Goal: Information Seeking & Learning: Learn about a topic

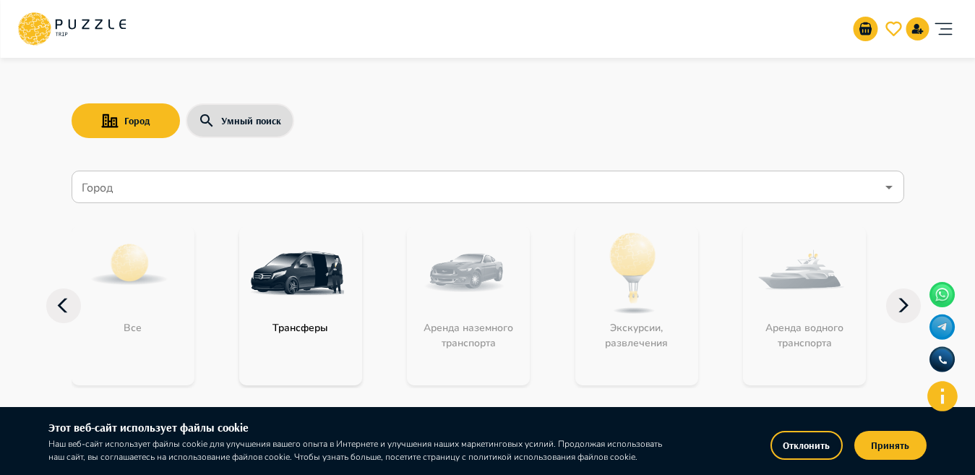
click at [886, 194] on icon "Open" at bounding box center [889, 187] width 17 height 17
click at [886, 193] on icon "Open" at bounding box center [889, 187] width 17 height 17
click at [886, 192] on icon "Open" at bounding box center [889, 187] width 17 height 17
click at [888, 192] on icon "Open" at bounding box center [889, 187] width 17 height 17
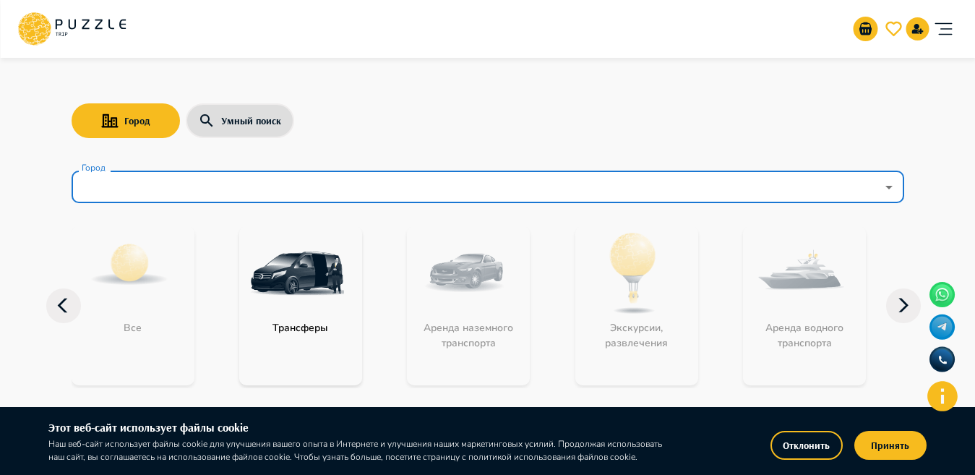
click at [889, 185] on icon "Open" at bounding box center [889, 187] width 17 height 17
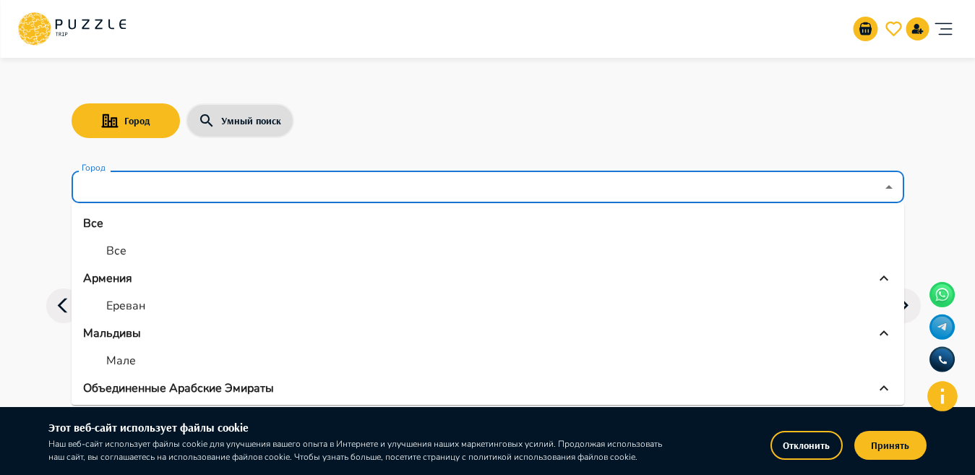
click at [894, 185] on icon "Close" at bounding box center [889, 187] width 17 height 17
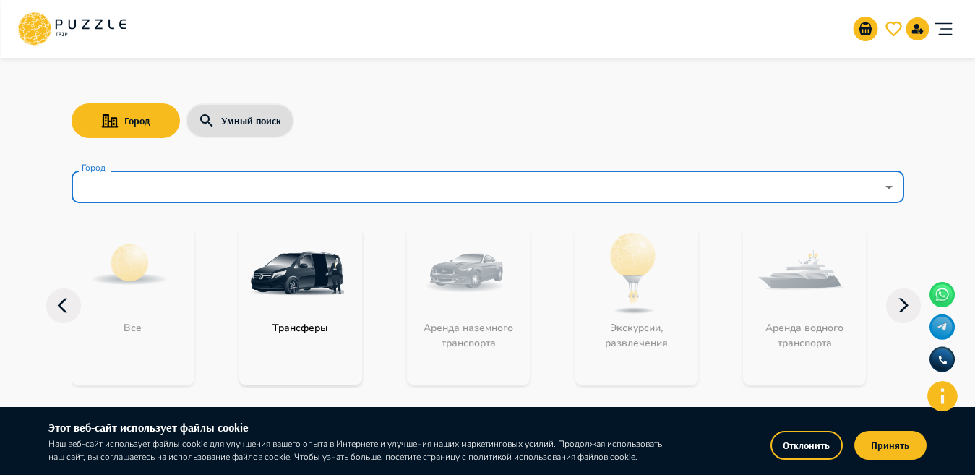
click at [896, 196] on div "Город" at bounding box center [488, 187] width 833 height 33
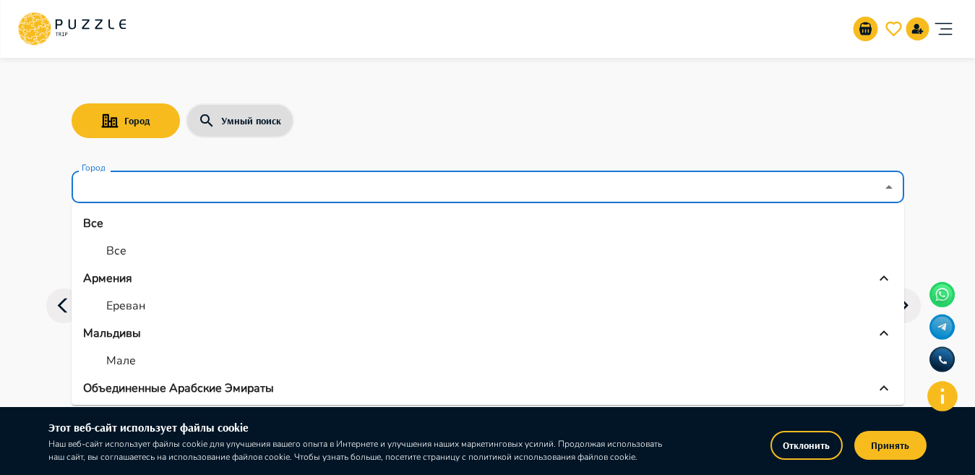
click at [889, 193] on icon "Close" at bounding box center [889, 187] width 17 height 17
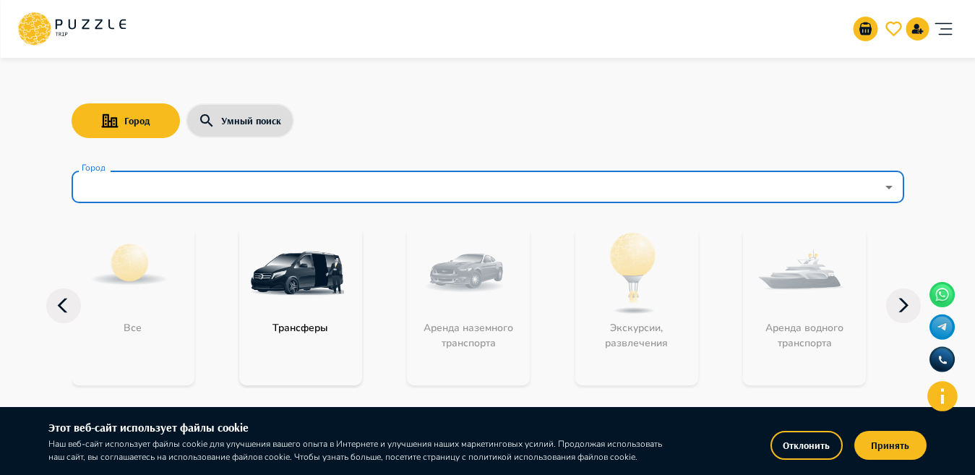
click at [889, 193] on icon "Open" at bounding box center [889, 187] width 17 height 17
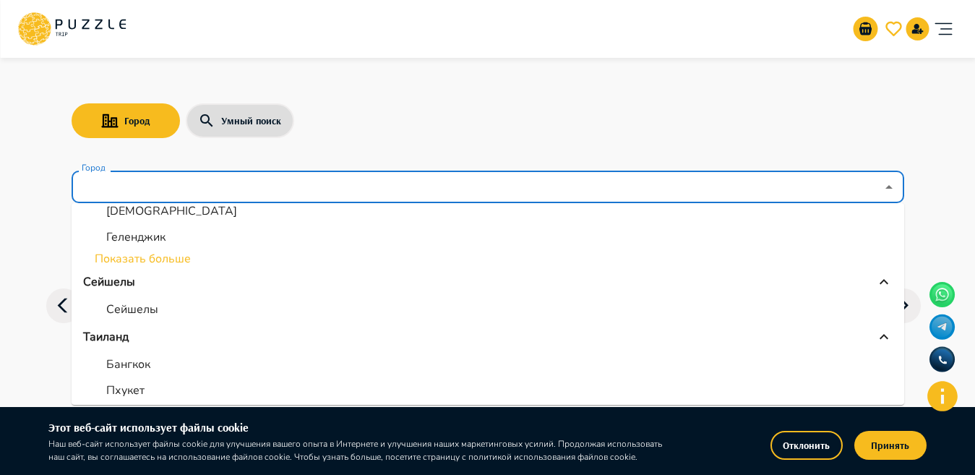
scroll to position [386, 0]
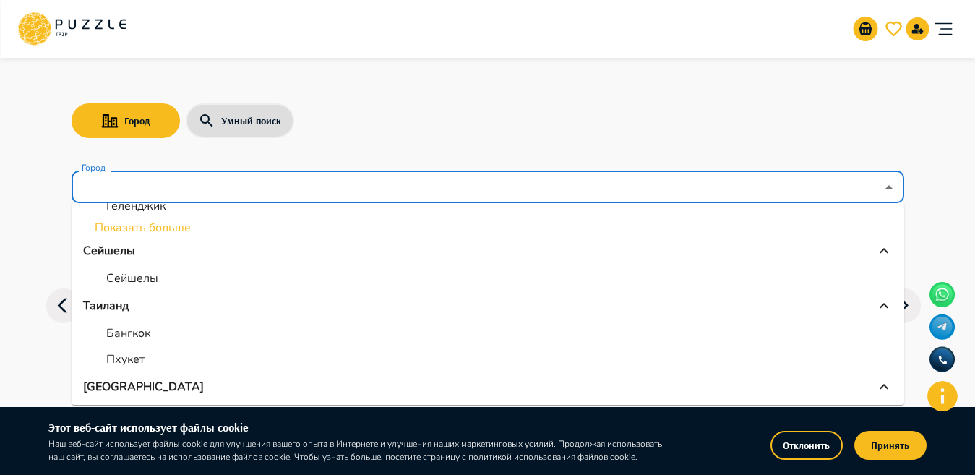
click at [159, 338] on li "Бангкок" at bounding box center [488, 333] width 833 height 26
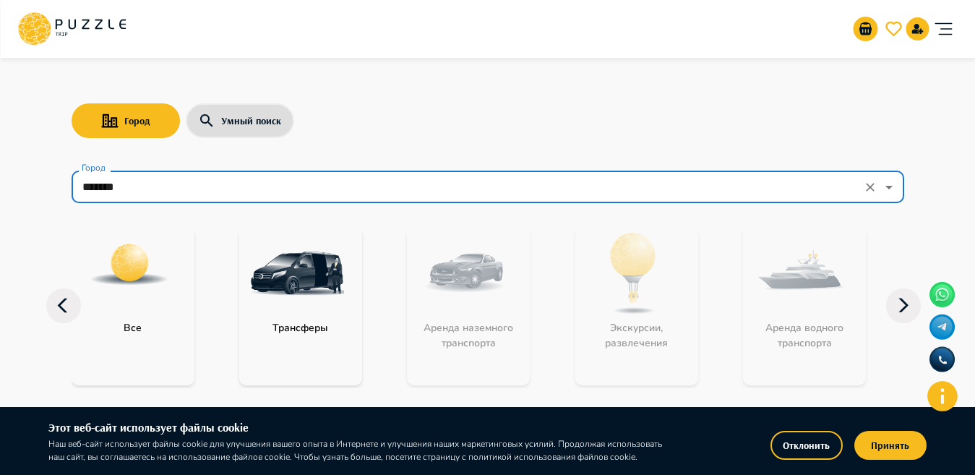
click at [892, 445] on button "Принять" at bounding box center [891, 445] width 72 height 29
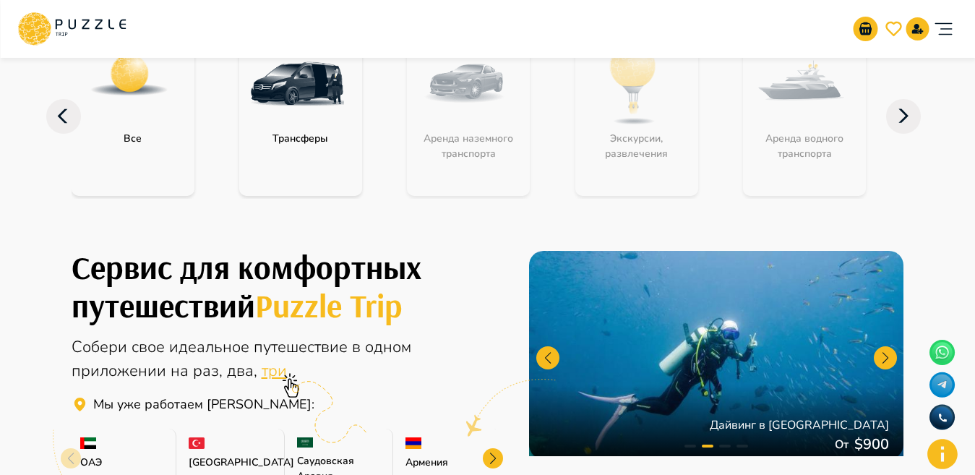
scroll to position [194, 0]
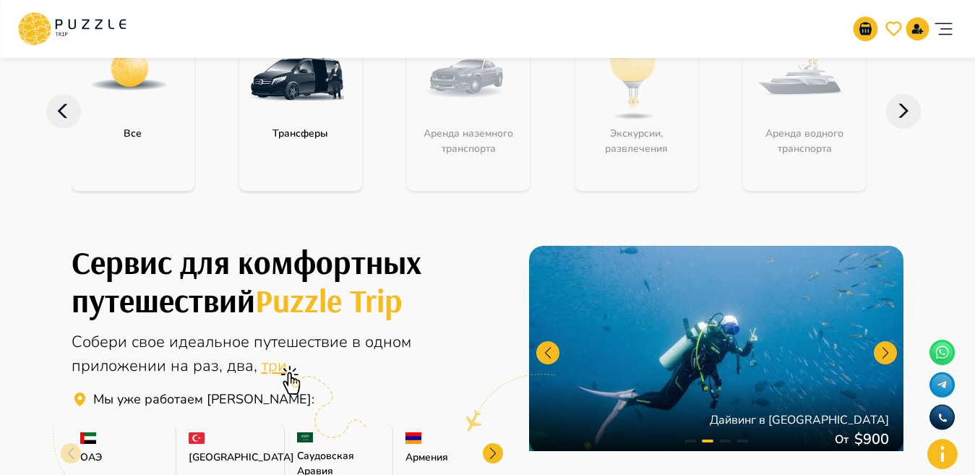
click at [643, 94] on div "Экскурсии, развлечения" at bounding box center [636, 111] width 123 height 159
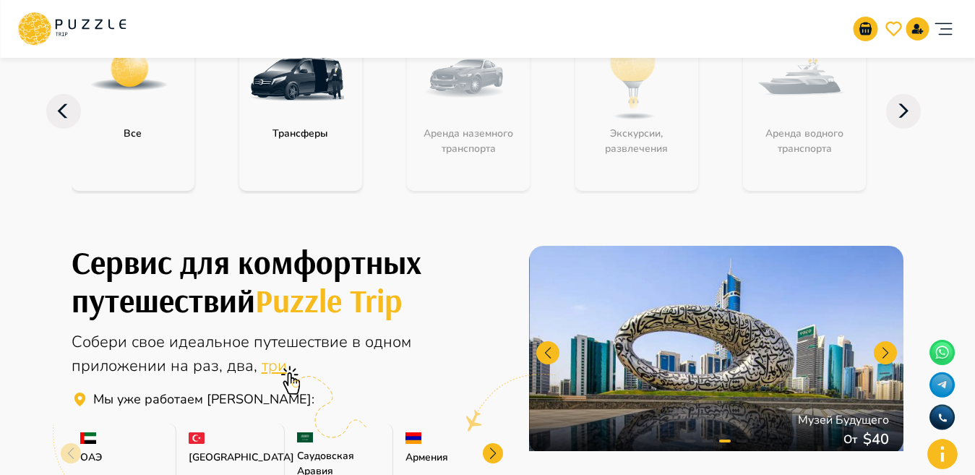
click at [644, 94] on div "Экскурсии, развлечения" at bounding box center [636, 111] width 123 height 159
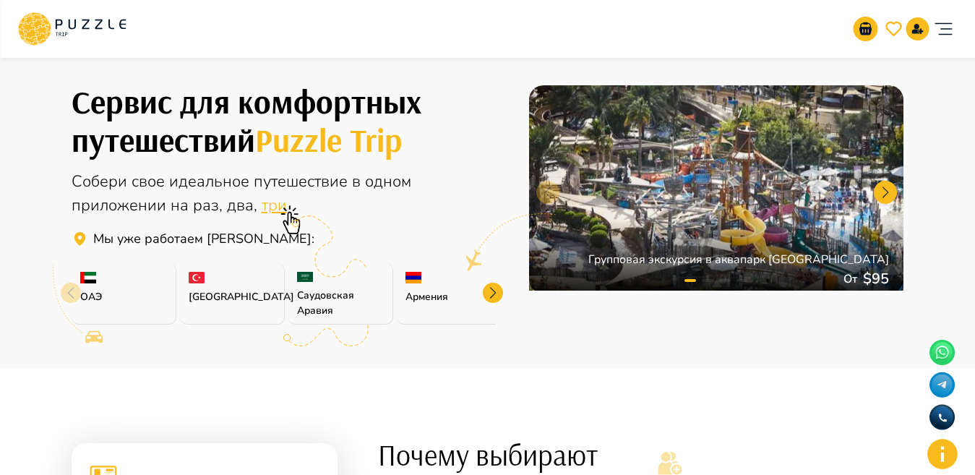
scroll to position [0, 0]
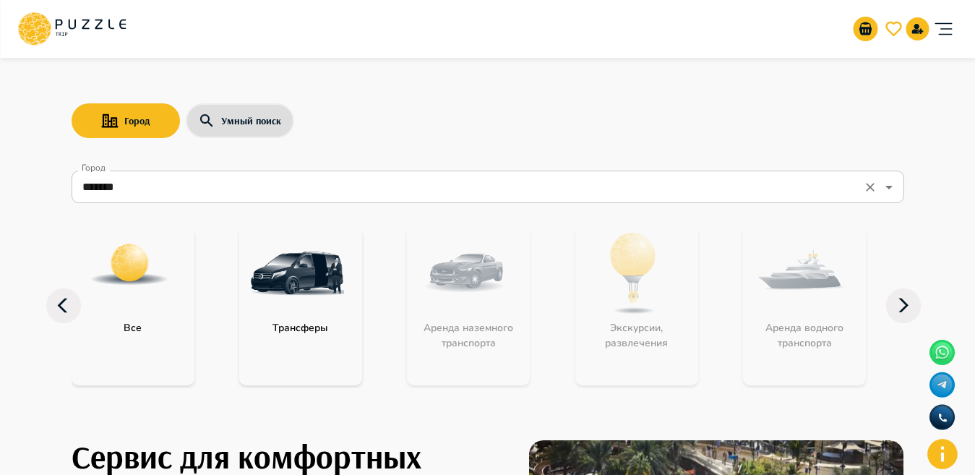
click at [236, 202] on div "******* Город" at bounding box center [488, 187] width 833 height 33
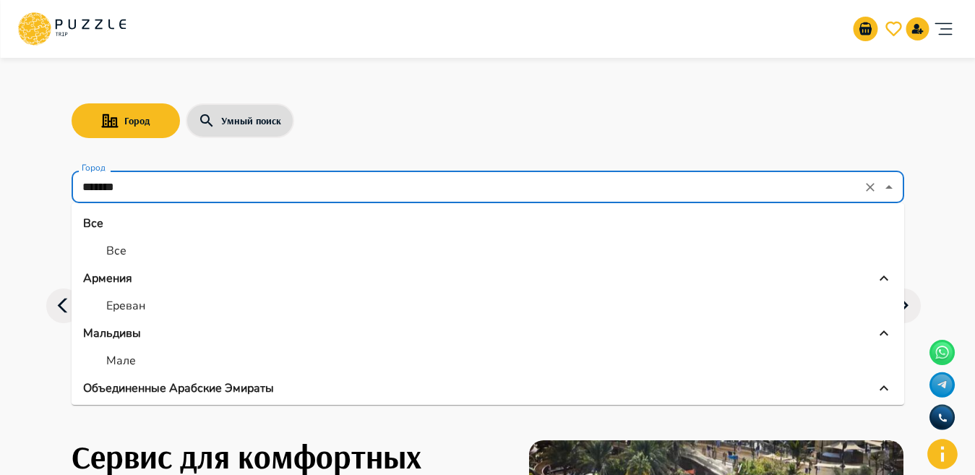
scroll to position [327, 0]
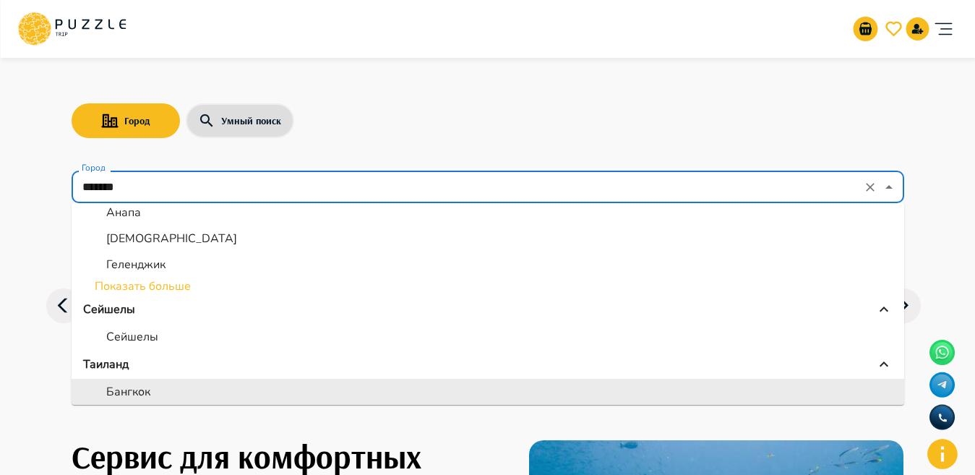
click at [236, 202] on div "******* Город" at bounding box center [488, 187] width 833 height 33
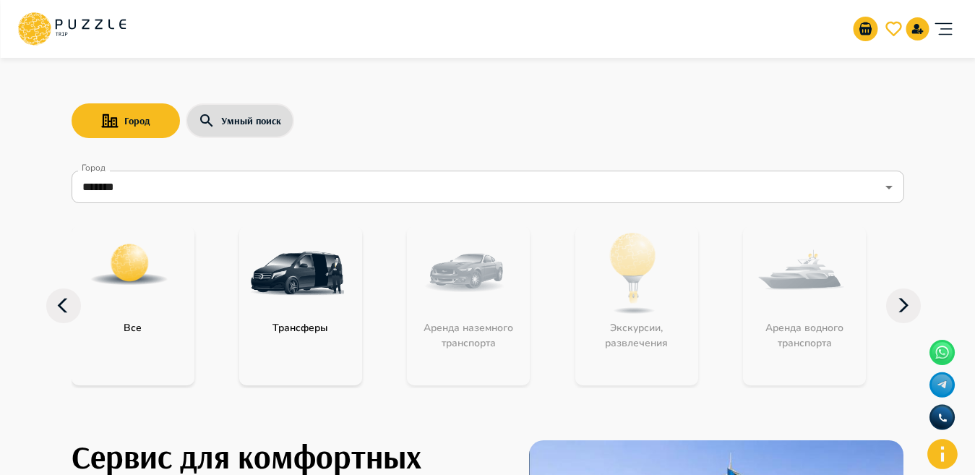
click at [897, 307] on icon at bounding box center [903, 305] width 35 height 35
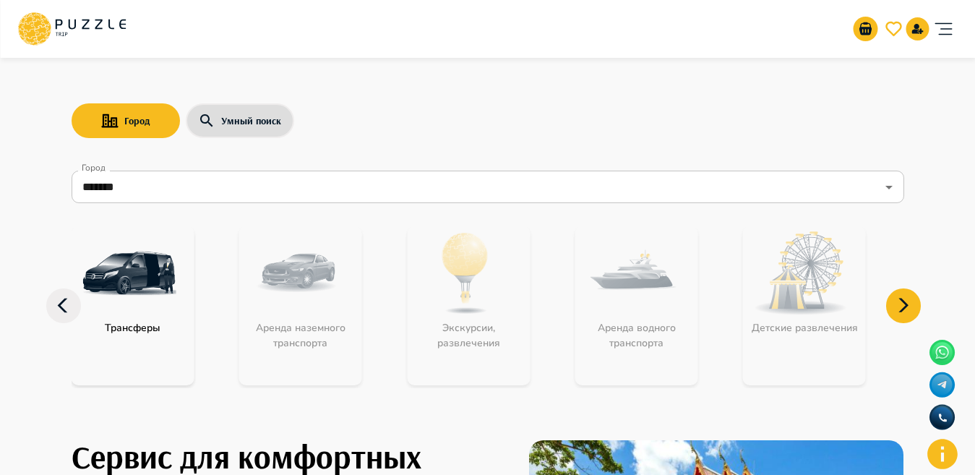
click at [492, 304] on div "Экскурсии, развлечения" at bounding box center [468, 305] width 123 height 159
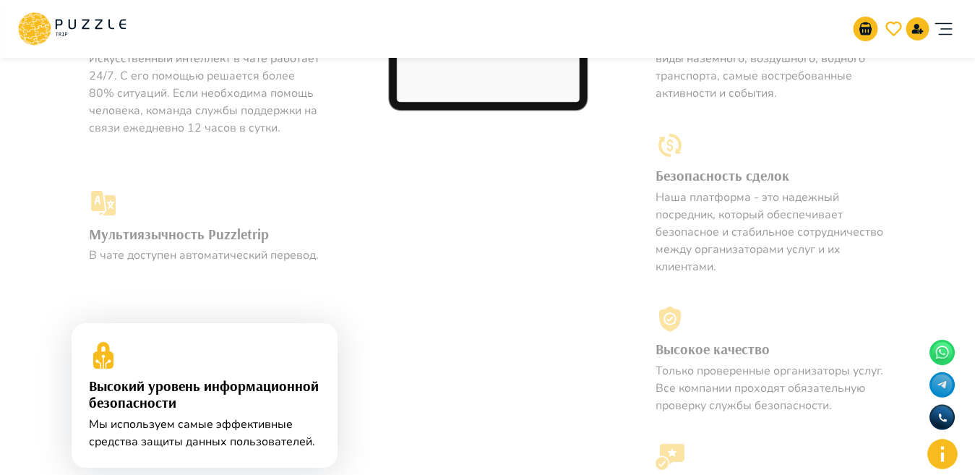
scroll to position [0, 0]
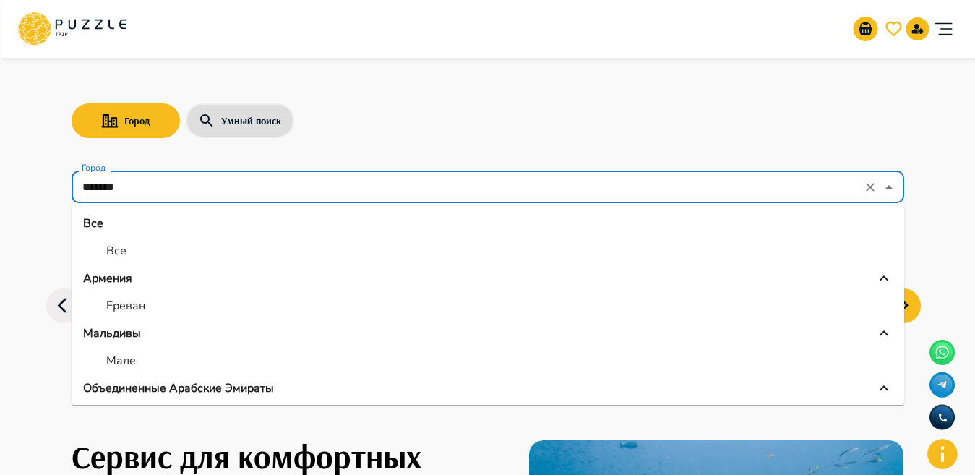
click at [470, 186] on input "*******" at bounding box center [468, 187] width 779 height 27
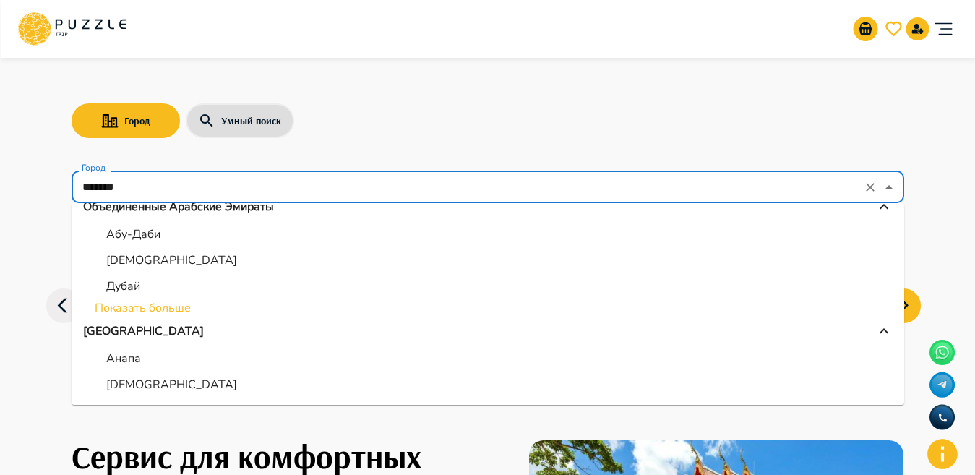
scroll to position [187, 0]
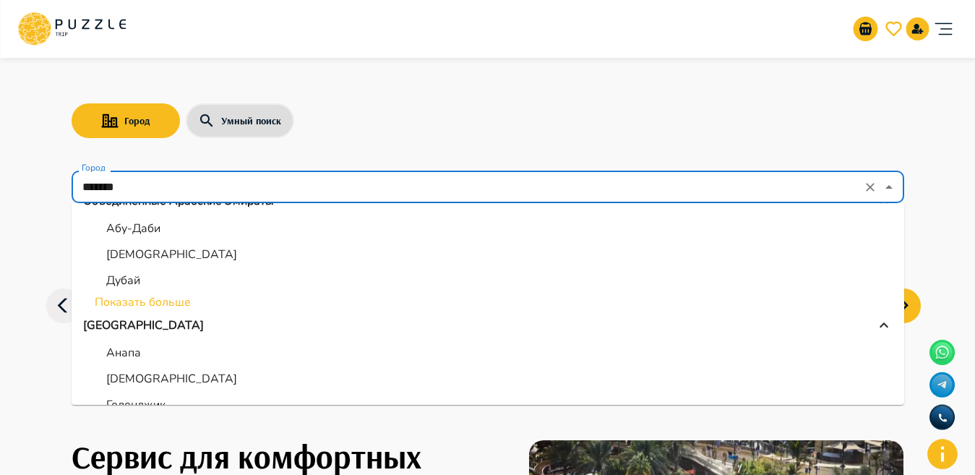
click at [173, 231] on li "Абу-Даби" at bounding box center [488, 228] width 833 height 26
type input "********"
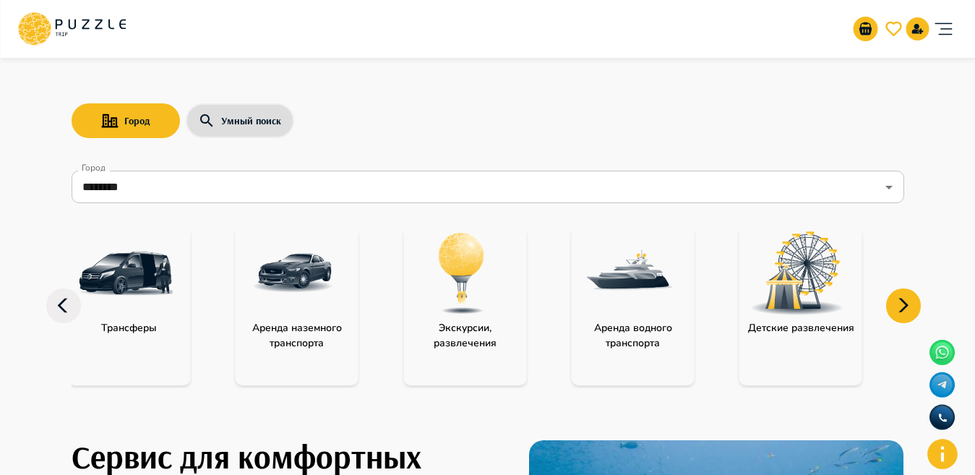
click at [508, 352] on div "Экскурсии, развлечения" at bounding box center [464, 305] width 123 height 159
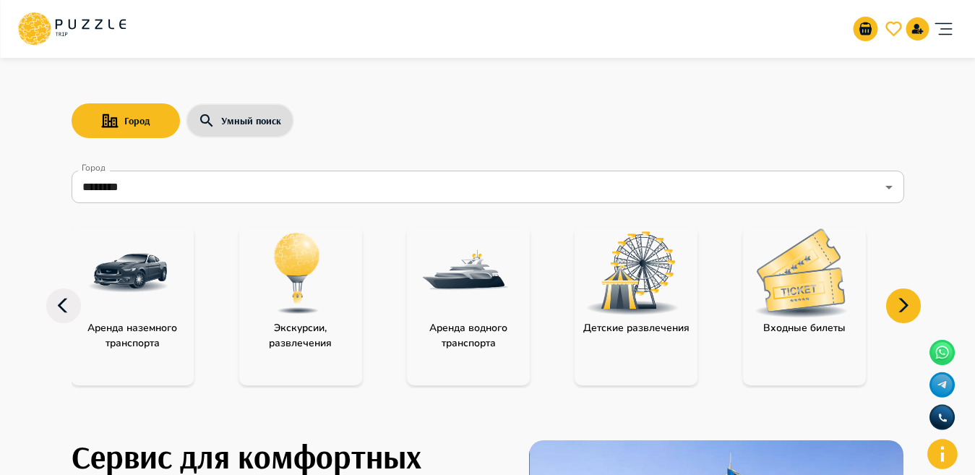
click at [351, 301] on div "category-activity" at bounding box center [297, 273] width 116 height 94
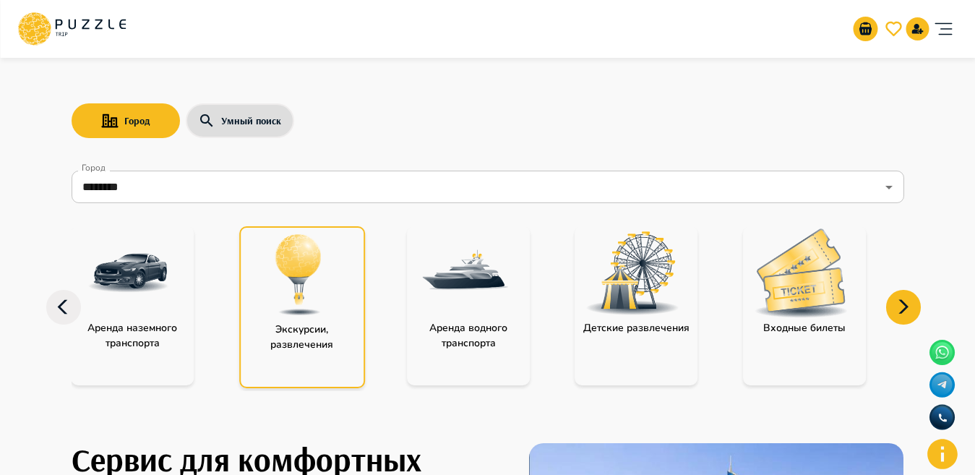
click at [334, 299] on img "category-activity" at bounding box center [299, 275] width 94 height 94
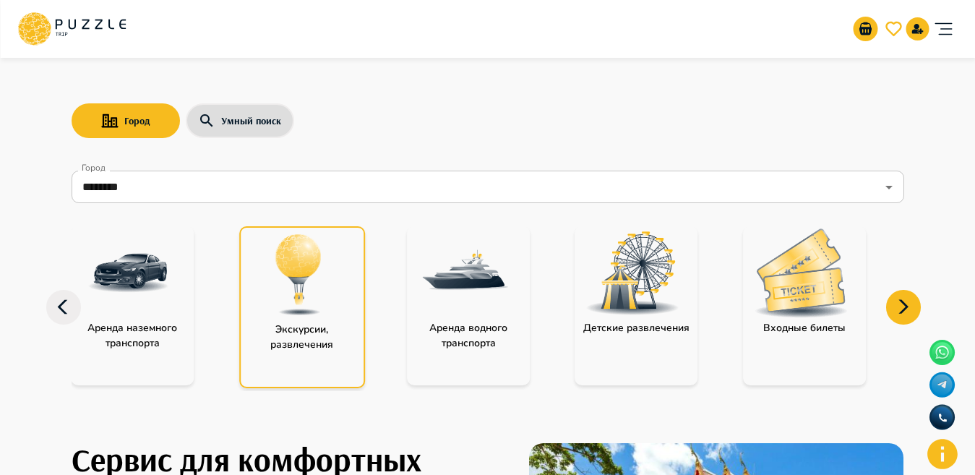
click at [334, 299] on img "category-activity" at bounding box center [299, 275] width 94 height 94
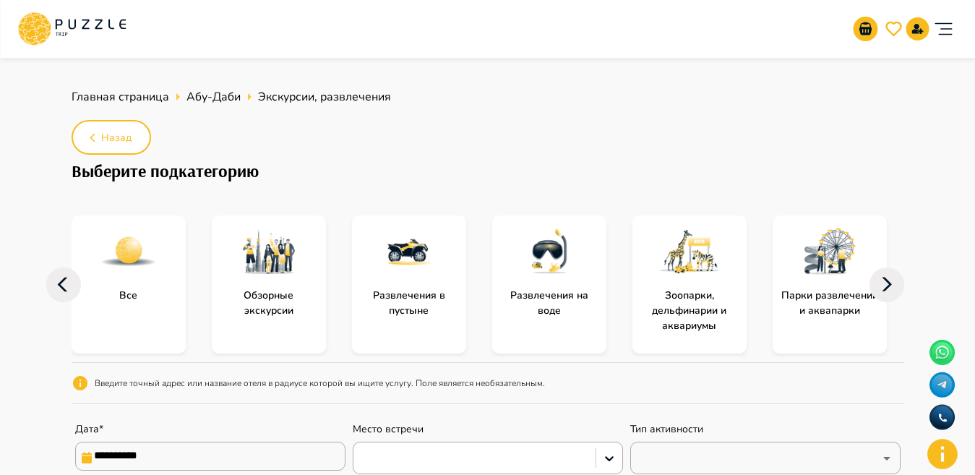
click at [659, 296] on p "Зоопарки, дельфинарии и аквариумы" at bounding box center [690, 311] width 114 height 46
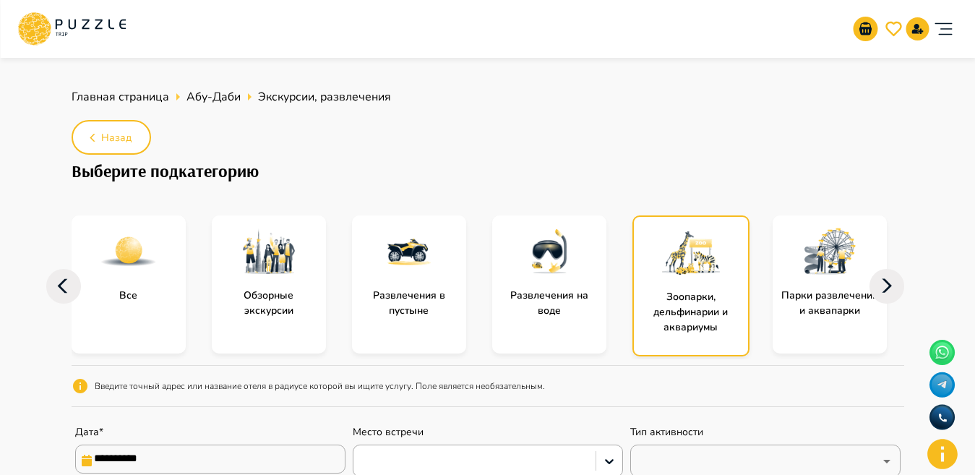
click at [650, 254] on div "subcategory-zoos_dolphinariums_aquariums" at bounding box center [691, 253] width 114 height 72
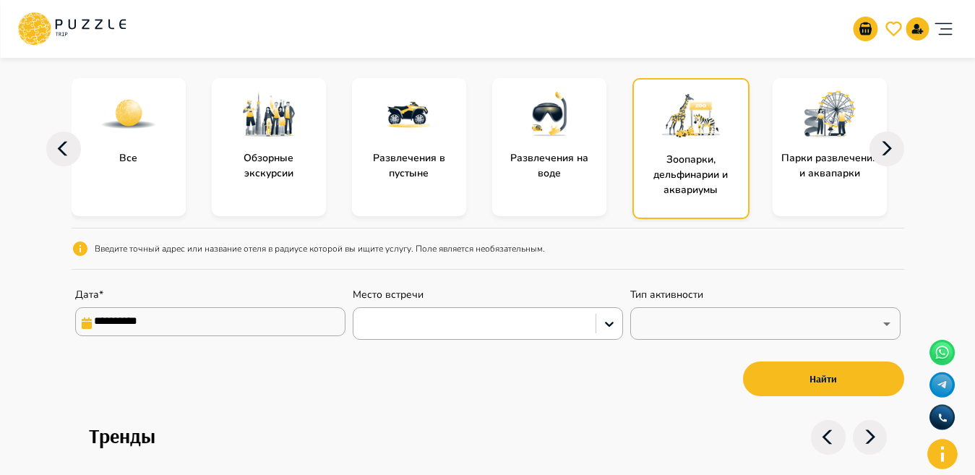
scroll to position [112, 0]
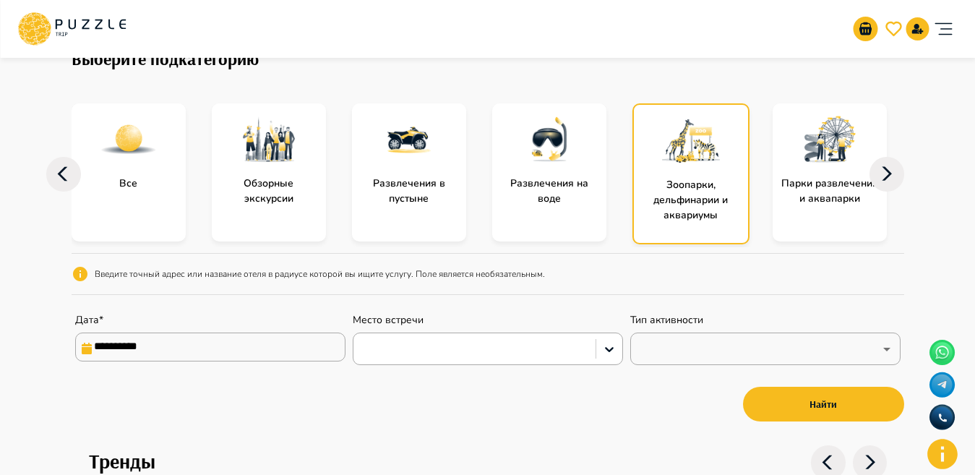
click at [717, 142] on img "subcategory-zoos_dolphinariums_aquariums" at bounding box center [691, 141] width 58 height 58
click at [790, 396] on button "Найти" at bounding box center [823, 404] width 161 height 35
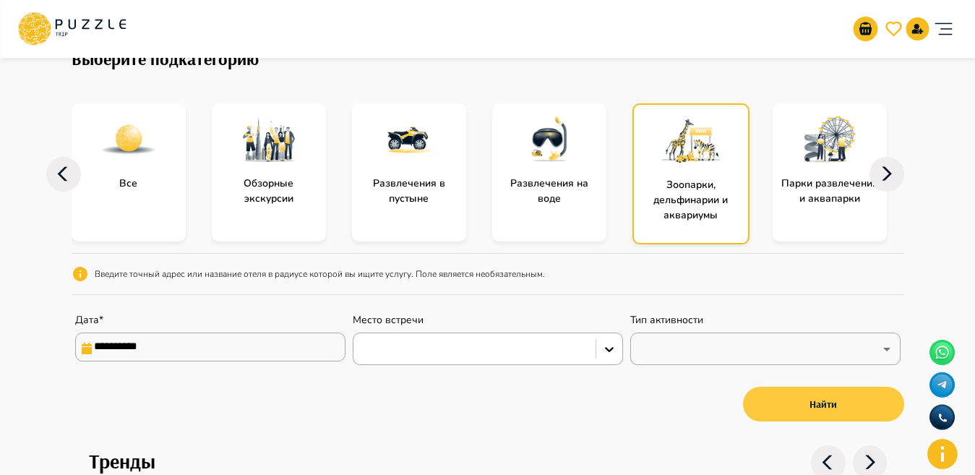
click at [790, 390] on button "Найти" at bounding box center [823, 404] width 161 height 35
click at [701, 192] on p "Зоопарки, дельфинарии и аквариумы" at bounding box center [691, 200] width 114 height 46
click at [700, 192] on p "Зоопарки, дельфинарии и аквариумы" at bounding box center [691, 200] width 114 height 46
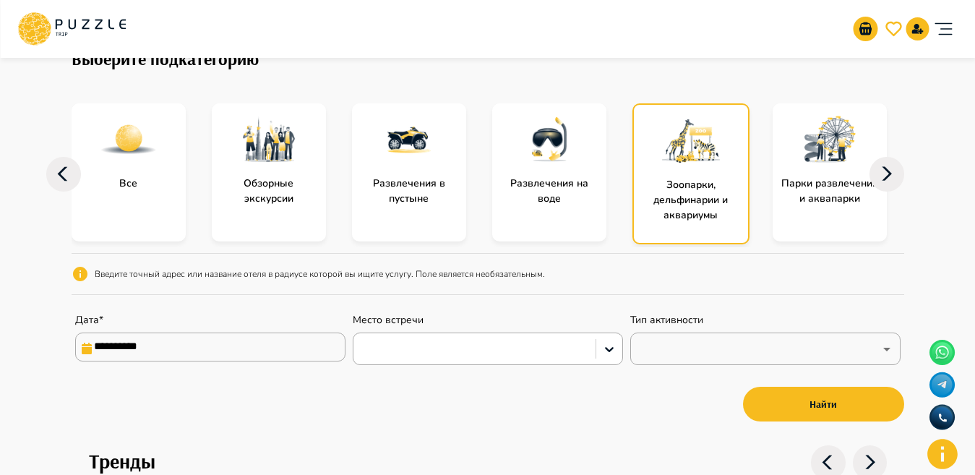
click at [700, 192] on p "Зоопарки, дельфинарии и аквариумы" at bounding box center [691, 200] width 114 height 46
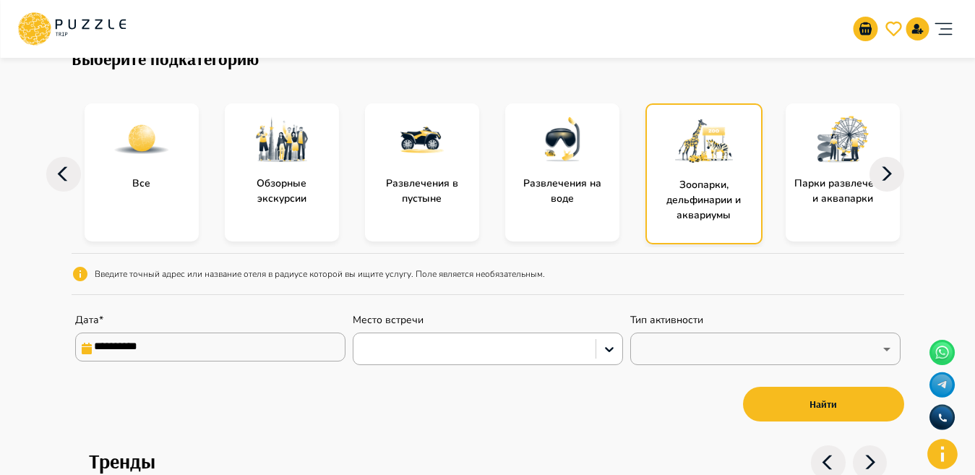
click at [831, 176] on p "Парки развлечений и аквапарки" at bounding box center [843, 191] width 114 height 30
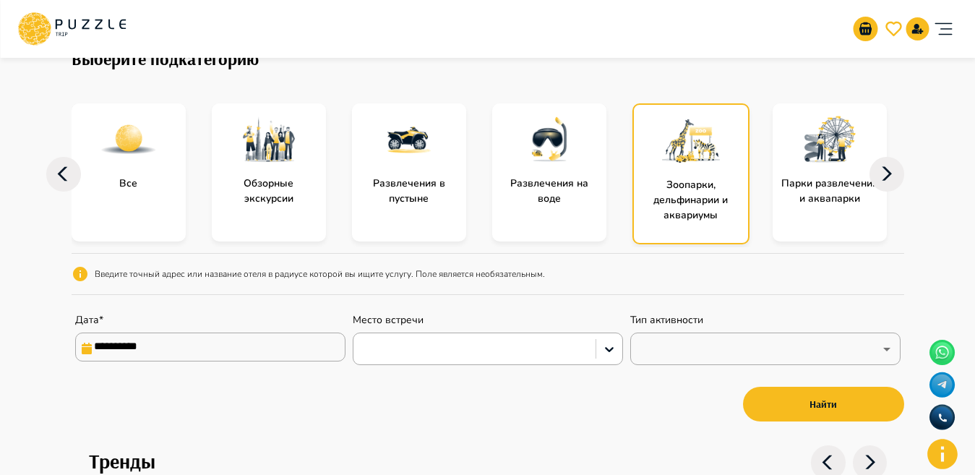
click at [667, 174] on div "subcategory-zoos_dolphinariums_aquariums" at bounding box center [691, 141] width 114 height 72
click at [401, 150] on img "subcategory-entertainment_in_the_desert" at bounding box center [409, 140] width 58 height 58
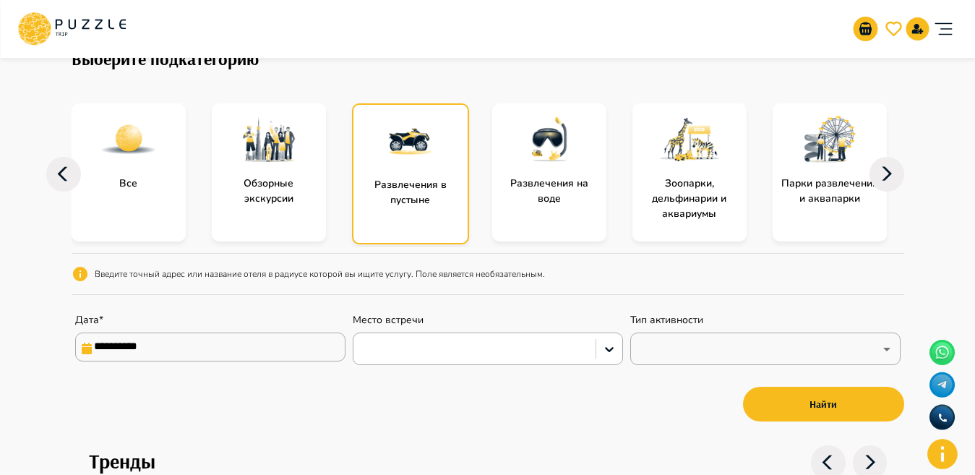
click at [401, 150] on img "subcategory-entertainment_in_the_desert" at bounding box center [411, 141] width 58 height 58
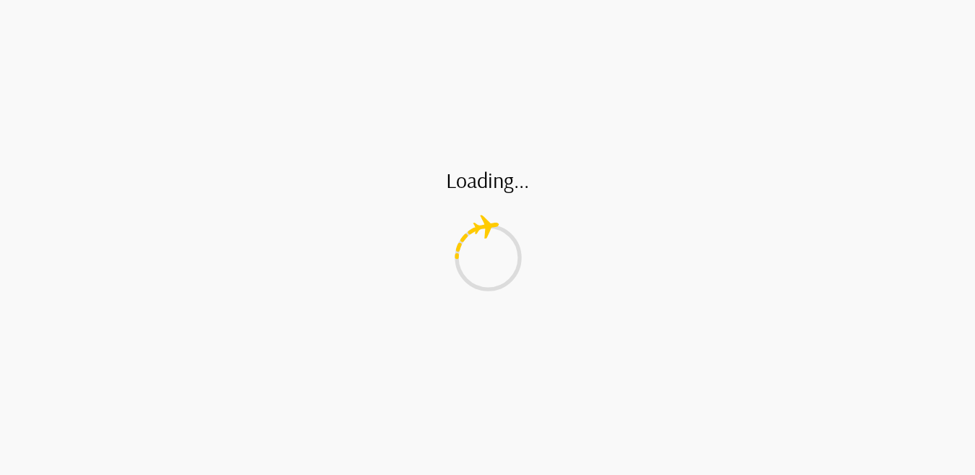
click at [401, 150] on div "Loading..." at bounding box center [487, 237] width 975 height 475
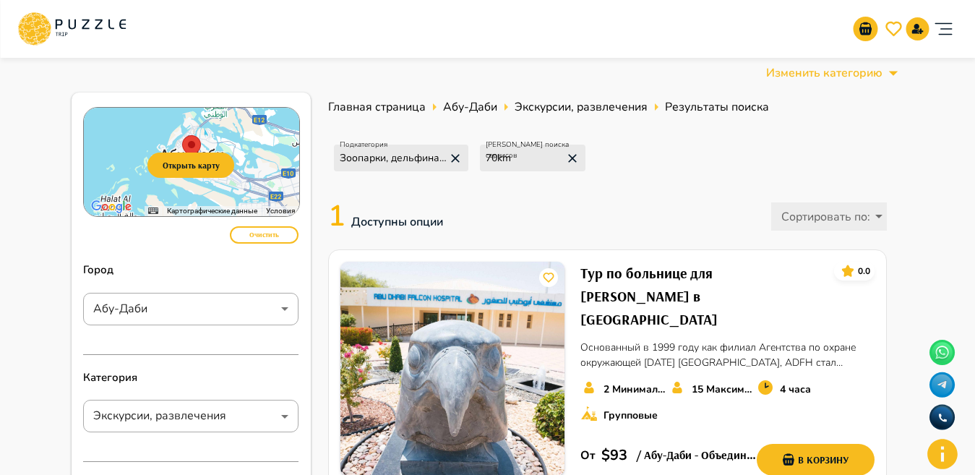
scroll to position [112, 0]
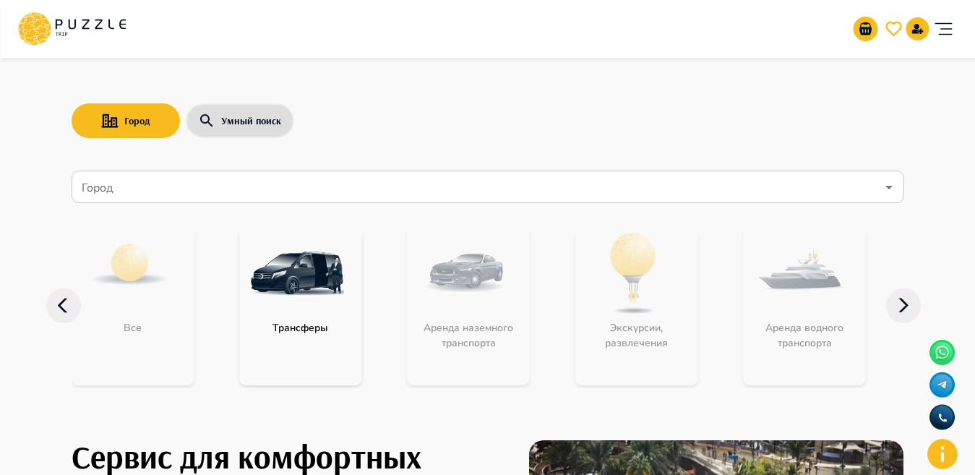
click at [628, 178] on input "Город" at bounding box center [477, 187] width 797 height 27
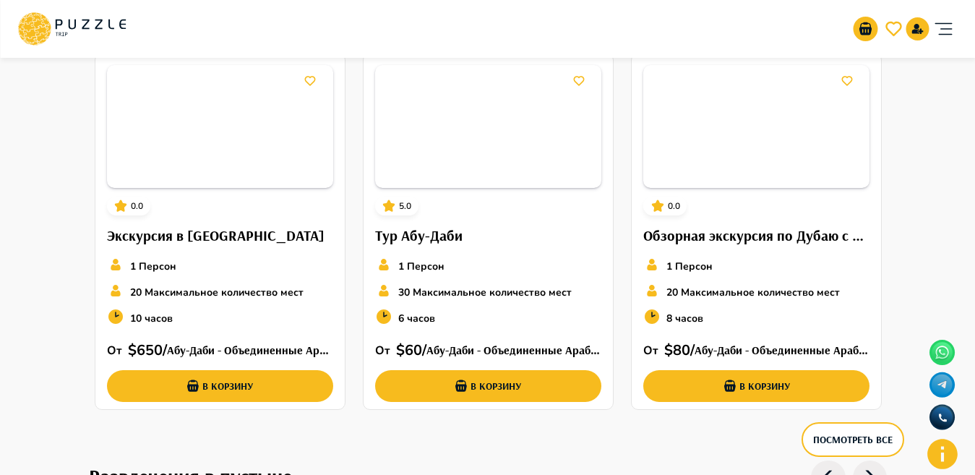
scroll to position [1884, 0]
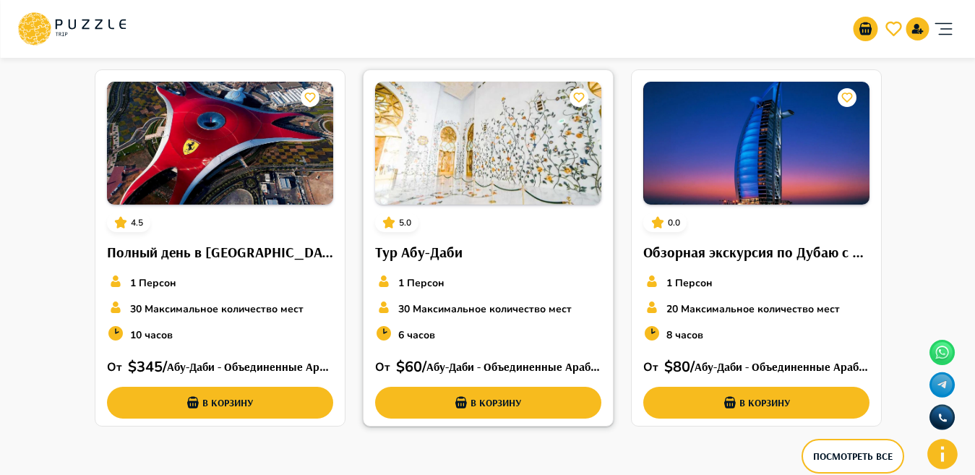
click at [463, 194] on img at bounding box center [488, 143] width 226 height 123
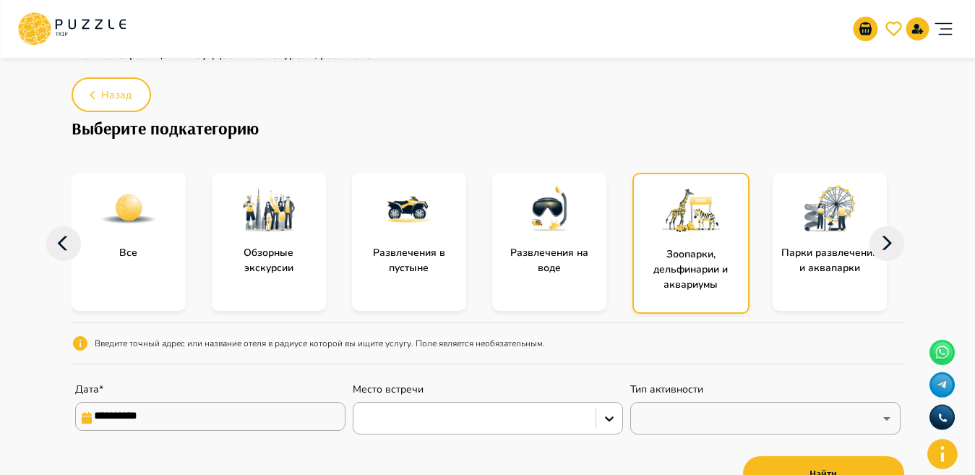
scroll to position [0, 0]
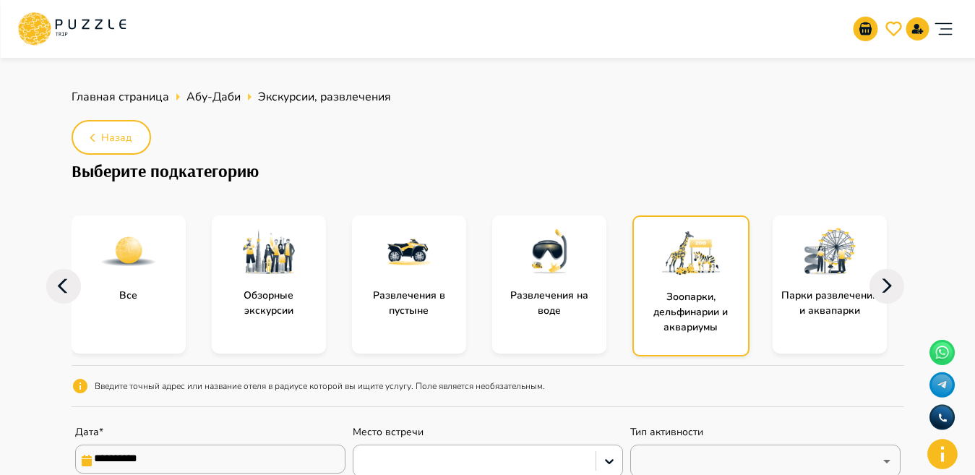
click at [378, 320] on div "Развлечения в пустыне" at bounding box center [409, 284] width 114 height 138
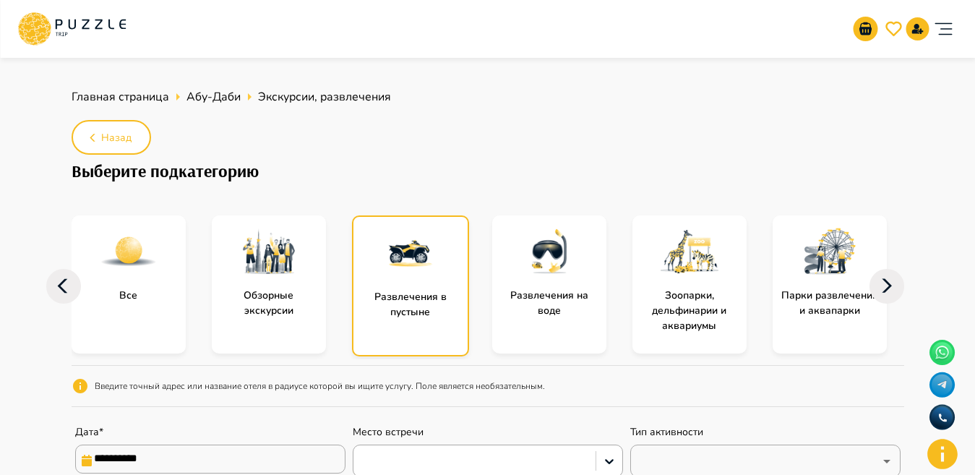
click at [209, 275] on div "Все Обзорные экскурсии Развлечения в пустыне Развлечения на воде Зоопарки, дель…" at bounding box center [488, 286] width 833 height 147
click at [241, 284] on div "subcategory-sightseeing_tours" at bounding box center [269, 251] width 114 height 72
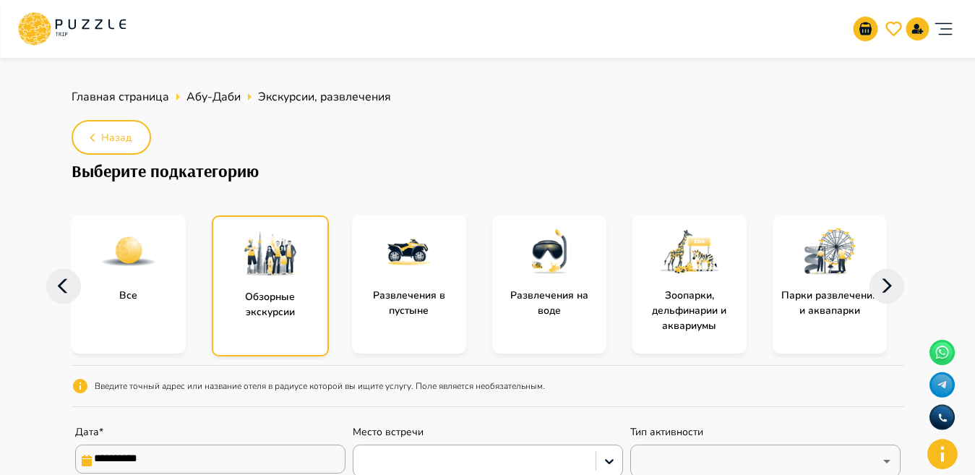
click at [241, 284] on div "subcategory-sightseeing_tours" at bounding box center [270, 253] width 114 height 72
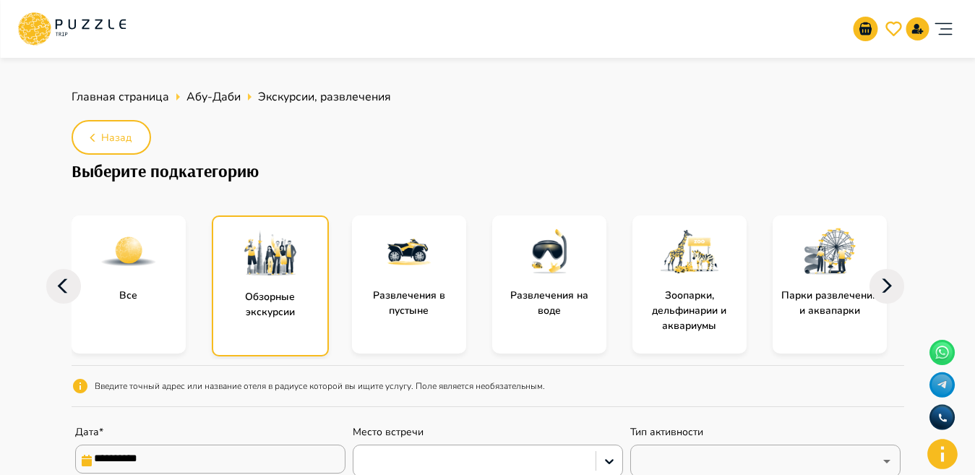
click at [241, 284] on div "subcategory-sightseeing_tours" at bounding box center [270, 253] width 114 height 72
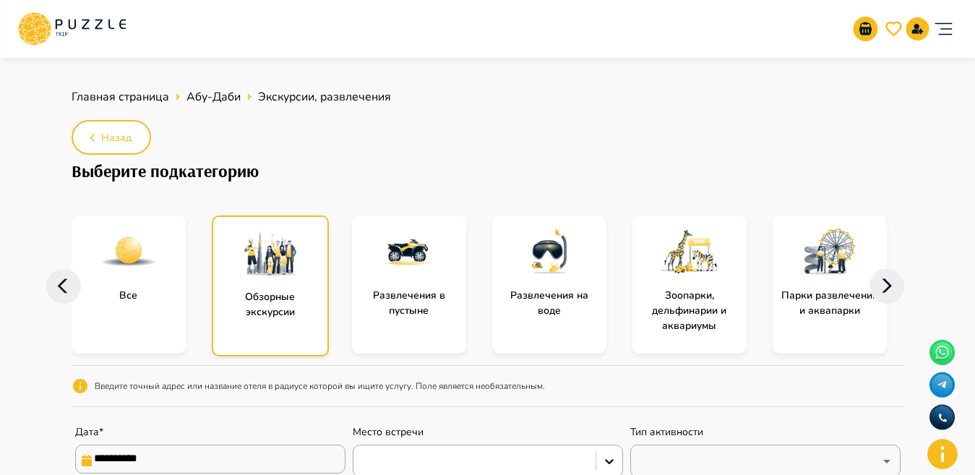
click at [241, 284] on div "subcategory-sightseeing_tours" at bounding box center [270, 253] width 114 height 72
click at [243, 268] on img "subcategory-sightseeing_tours" at bounding box center [270, 253] width 58 height 58
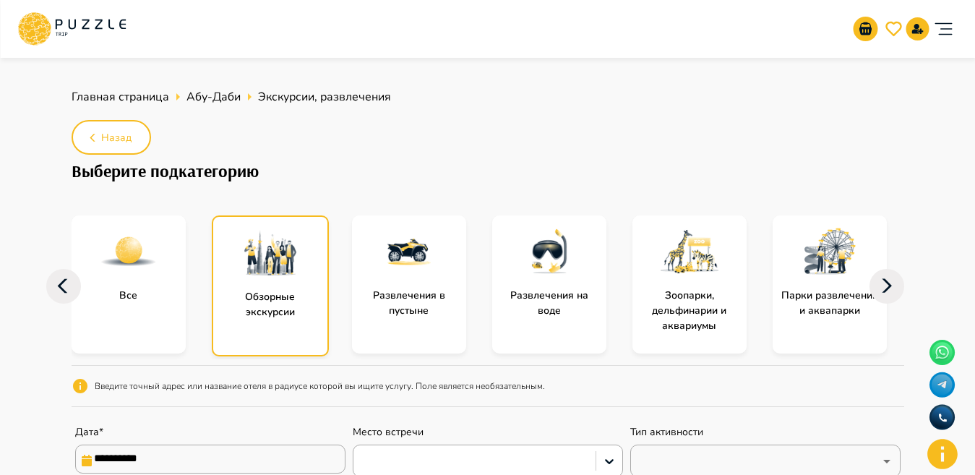
click at [243, 268] on img "subcategory-sightseeing_tours" at bounding box center [270, 253] width 58 height 58
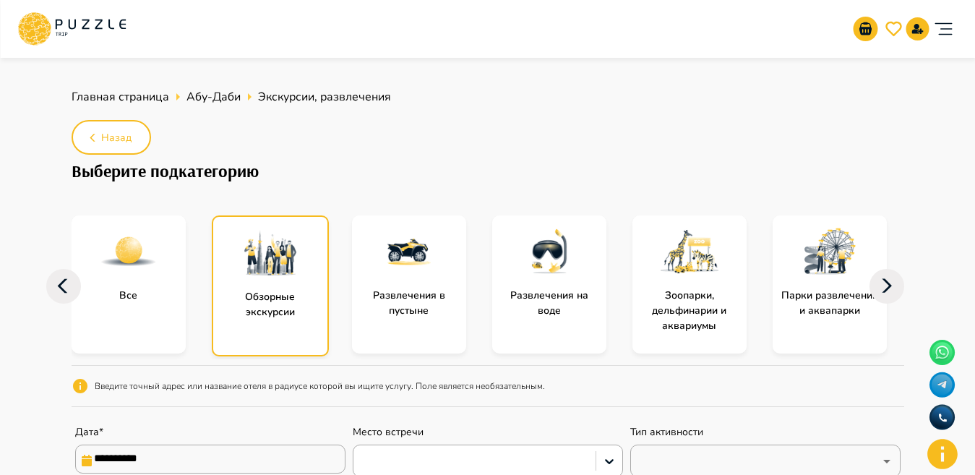
click at [243, 268] on img "subcategory-sightseeing_tours" at bounding box center [270, 253] width 58 height 58
click at [242, 290] on p "Обзорные экскурсии" at bounding box center [270, 304] width 114 height 30
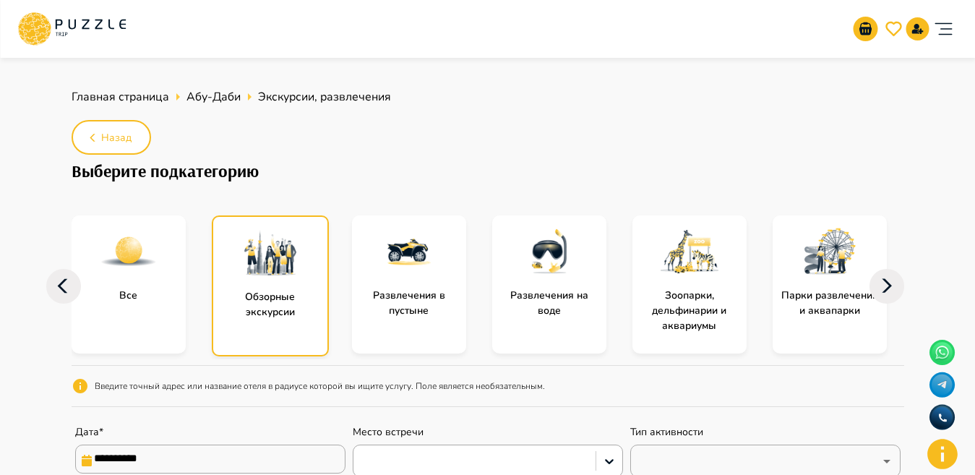
click at [242, 289] on p "Обзорные экскурсии" at bounding box center [270, 304] width 114 height 30
click at [882, 278] on icon at bounding box center [887, 286] width 35 height 35
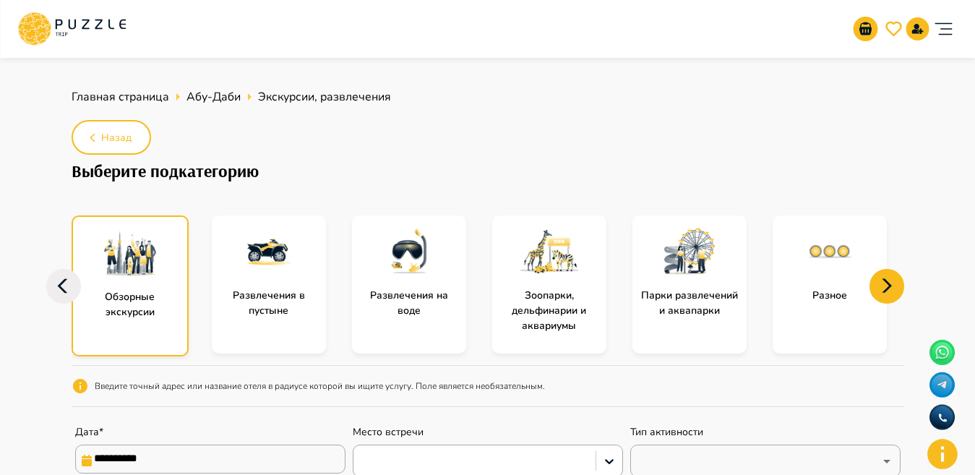
click at [695, 273] on img "subcategory-amusement_and_water_parks" at bounding box center [690, 252] width 58 height 58
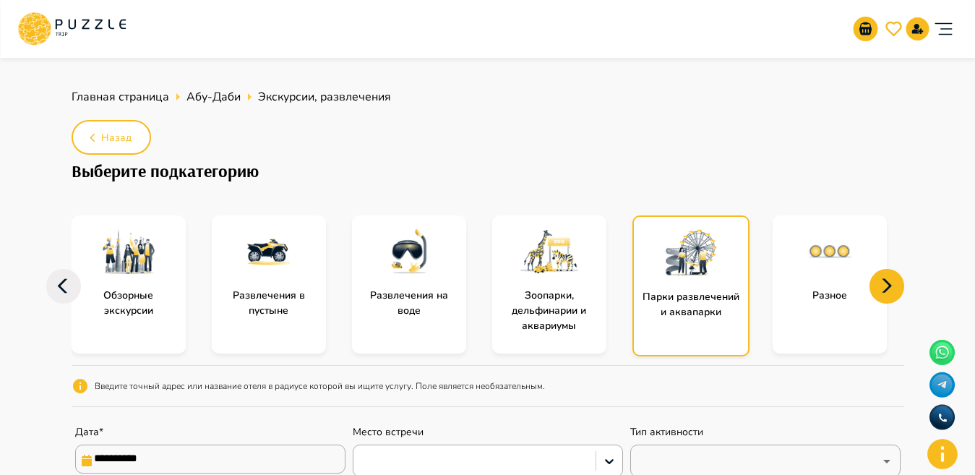
click at [695, 273] on img "subcategory-amusement_and_water_parks" at bounding box center [691, 253] width 58 height 58
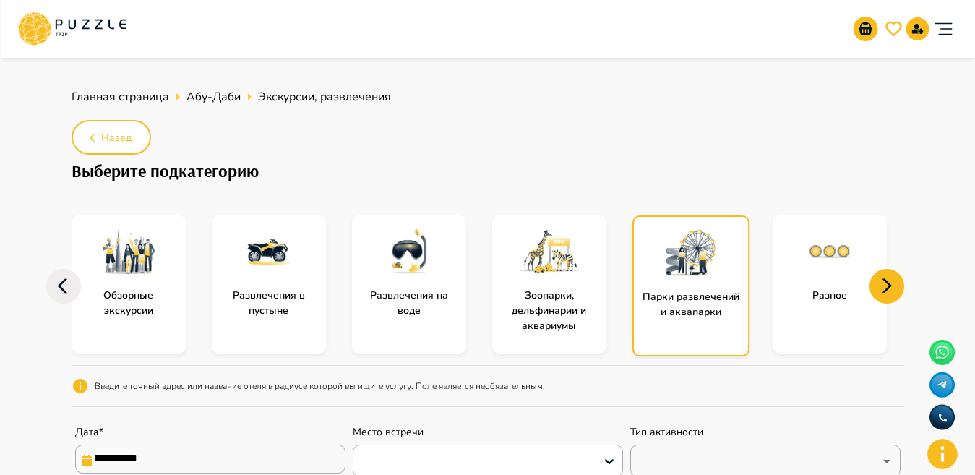
click at [695, 273] on img "subcategory-amusement_and_water_parks" at bounding box center [691, 253] width 58 height 58
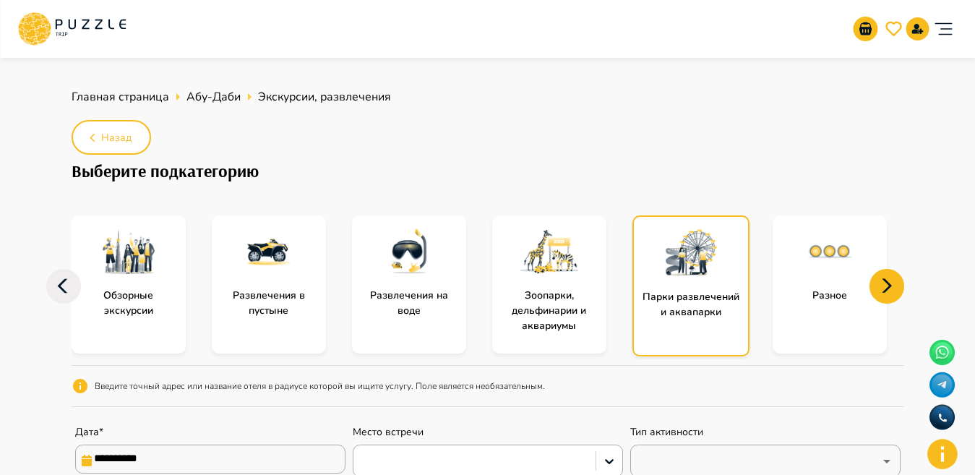
click at [654, 288] on div "subcategory-amusement_and_water_parks" at bounding box center [691, 253] width 114 height 72
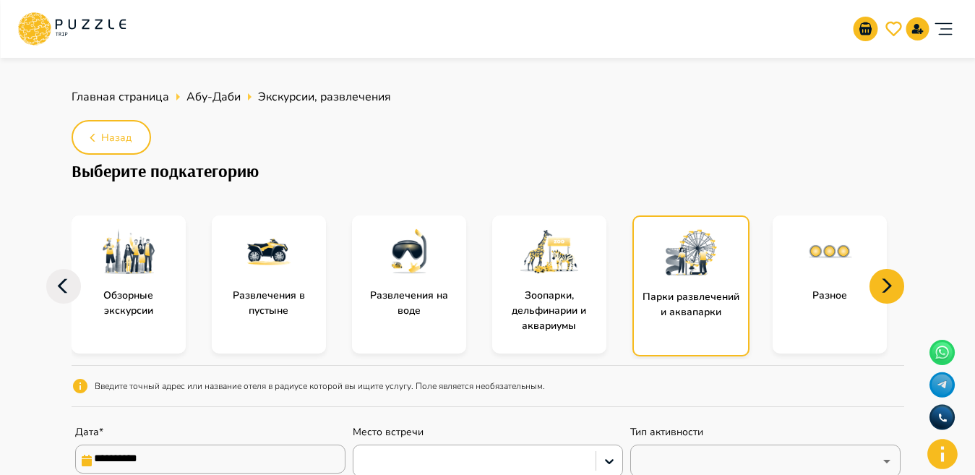
click at [654, 288] on div "subcategory-amusement_and_water_parks" at bounding box center [691, 253] width 114 height 72
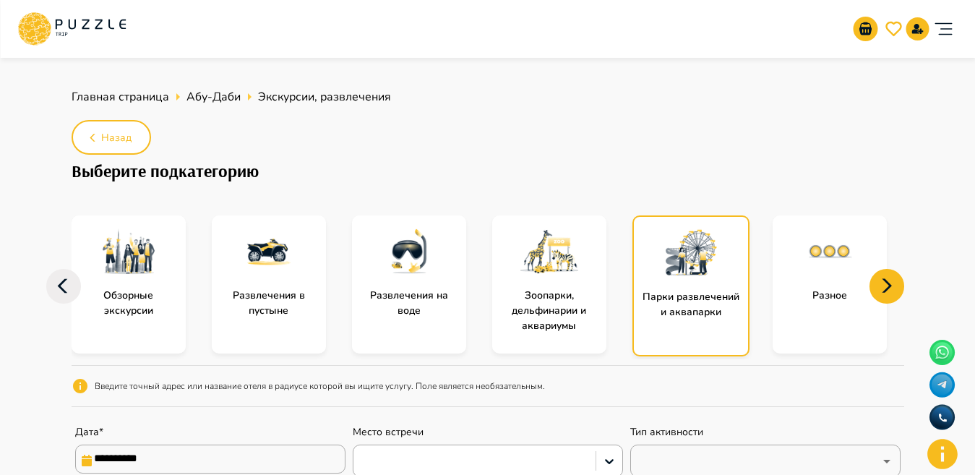
click at [654, 288] on div "subcategory-amusement_and_water_parks" at bounding box center [691, 253] width 114 height 72
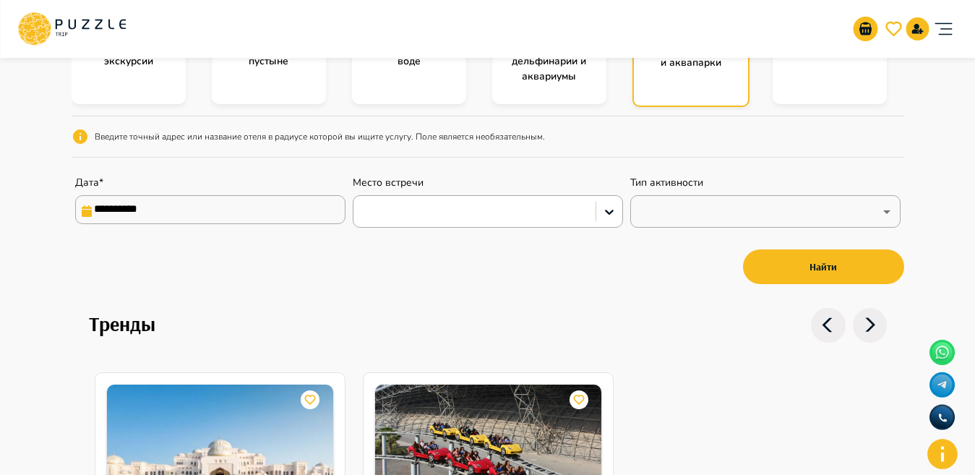
scroll to position [421, 0]
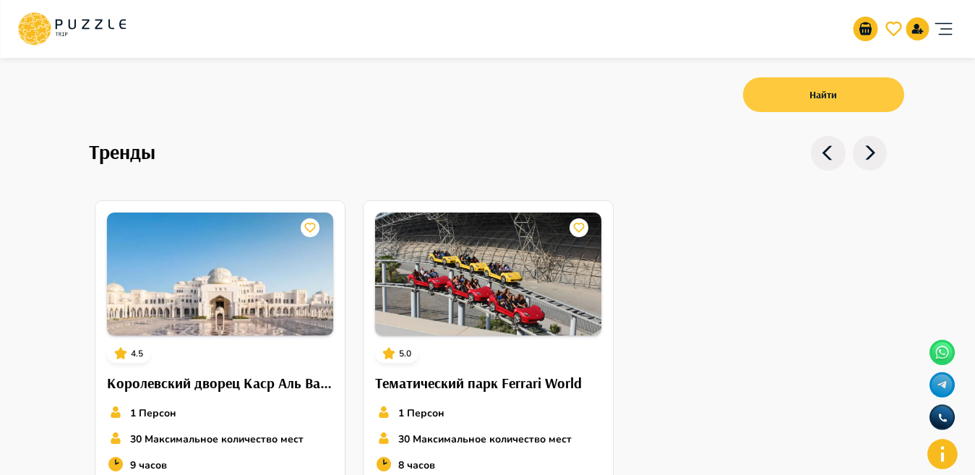
click at [811, 102] on button "Найти" at bounding box center [823, 94] width 161 height 35
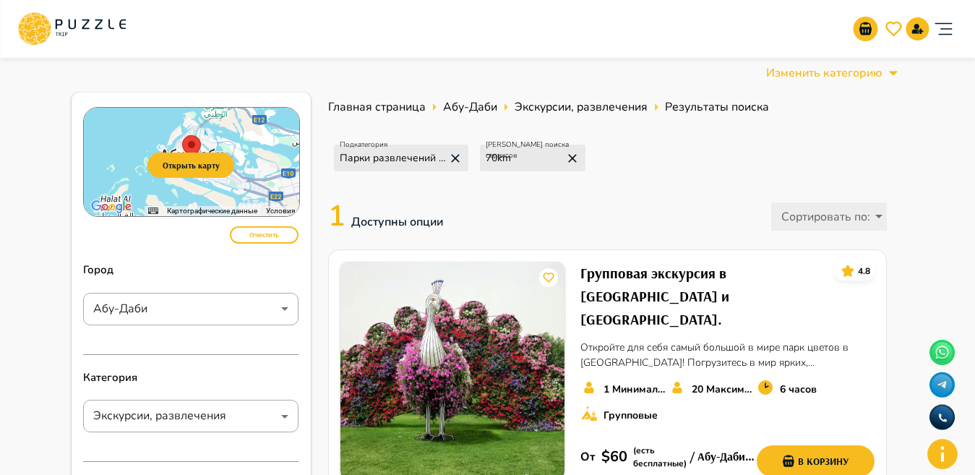
scroll to position [421, 0]
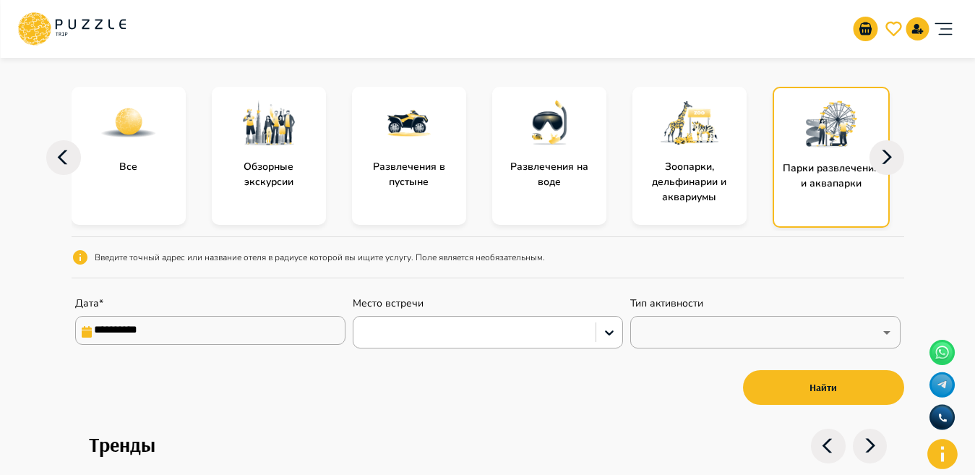
scroll to position [95, 0]
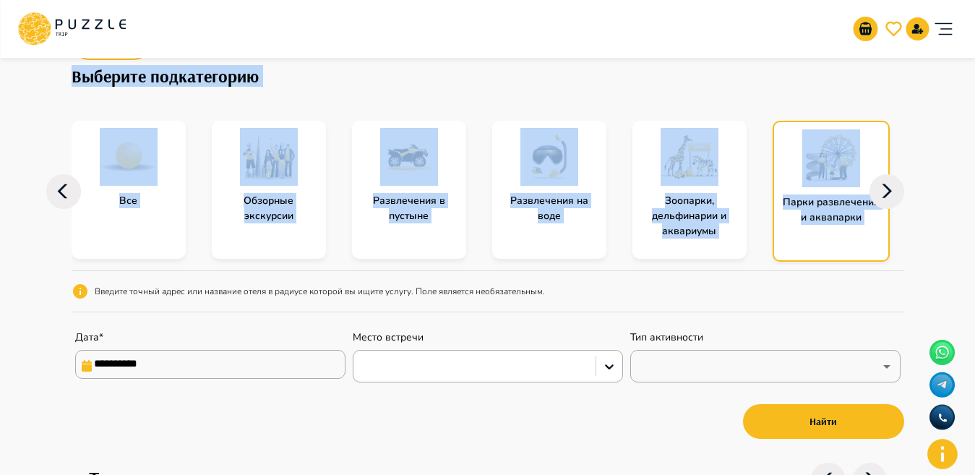
drag, startPoint x: 972, startPoint y: 58, endPoint x: 886, endPoint y: 201, distance: 166.6
click at [886, 201] on icon at bounding box center [887, 191] width 35 height 35
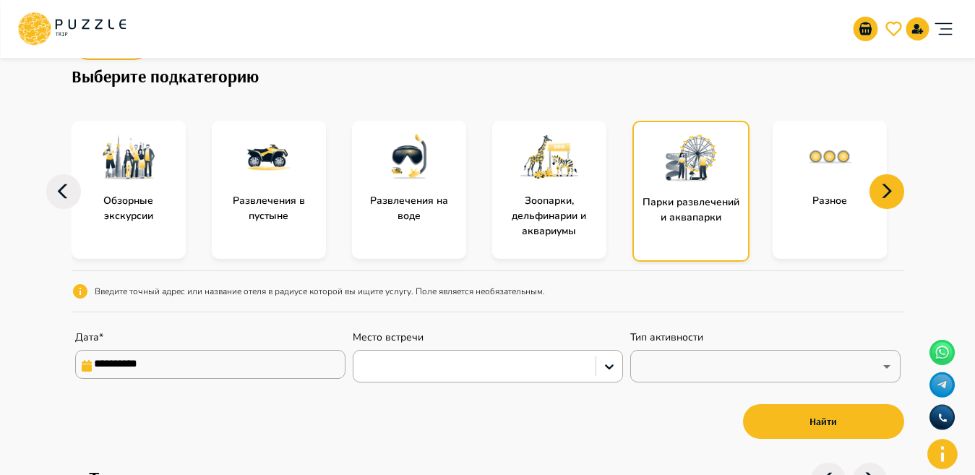
click at [886, 201] on icon at bounding box center [887, 191] width 35 height 35
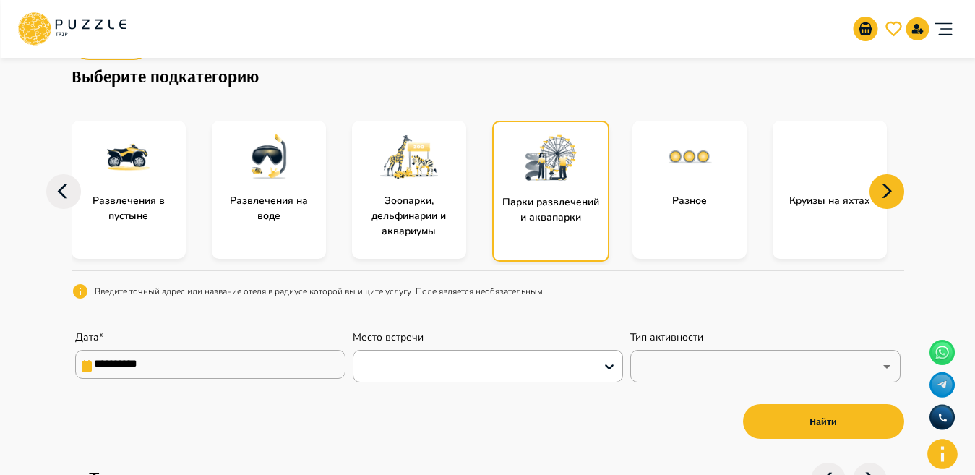
click at [688, 159] on img "subcategory-other" at bounding box center [690, 157] width 58 height 58
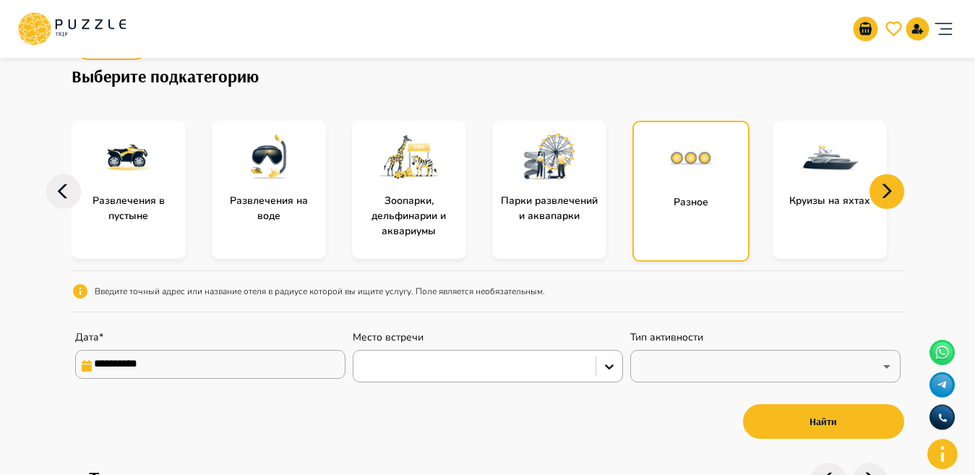
click at [688, 156] on img "subcategory-other" at bounding box center [691, 158] width 58 height 58
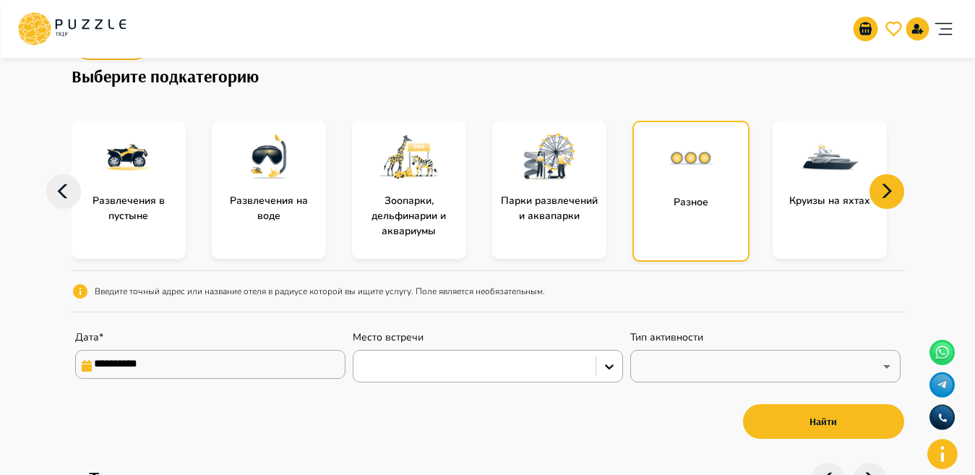
click at [688, 156] on img "subcategory-other" at bounding box center [691, 158] width 58 height 58
click at [902, 193] on icon at bounding box center [887, 191] width 35 height 35
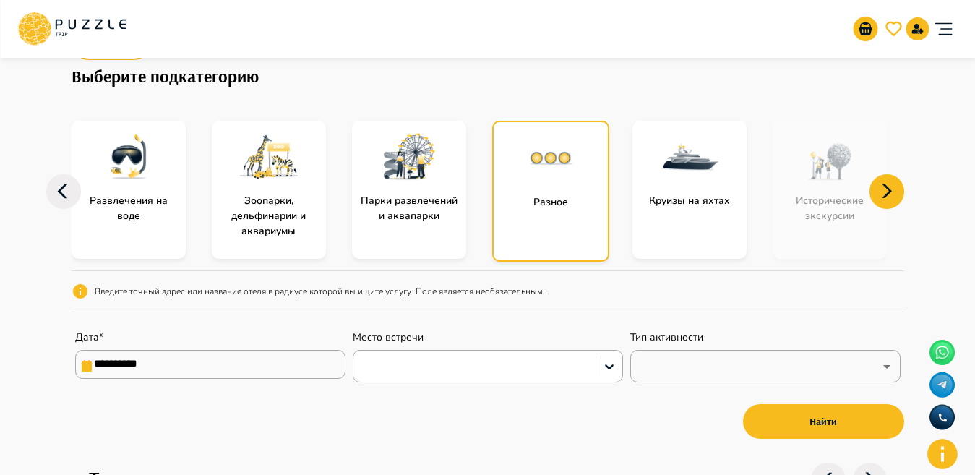
click at [895, 192] on icon at bounding box center [887, 191] width 35 height 35
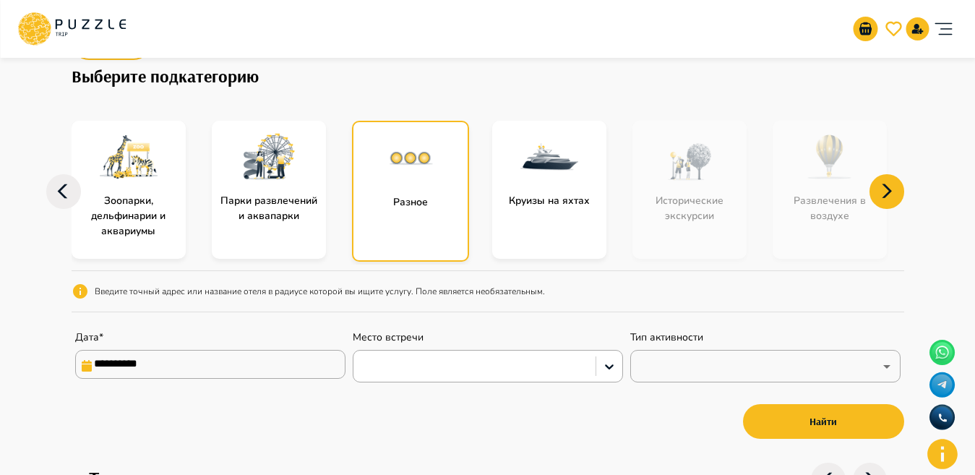
drag, startPoint x: 25, startPoint y: 194, endPoint x: 51, endPoint y: 197, distance: 27.0
click at [55, 200] on icon at bounding box center [63, 191] width 35 height 35
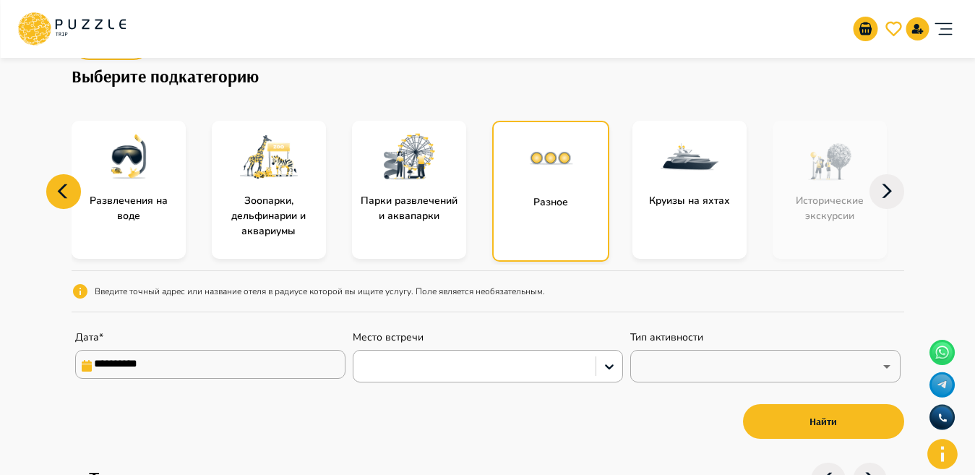
click at [53, 200] on icon at bounding box center [63, 191] width 35 height 35
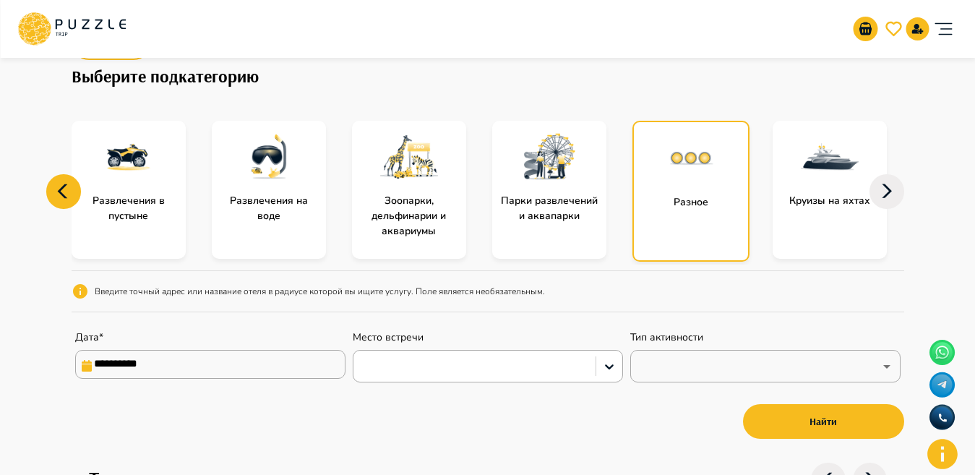
click at [561, 178] on img "subcategory-amusement_and_water_parks" at bounding box center [550, 157] width 58 height 58
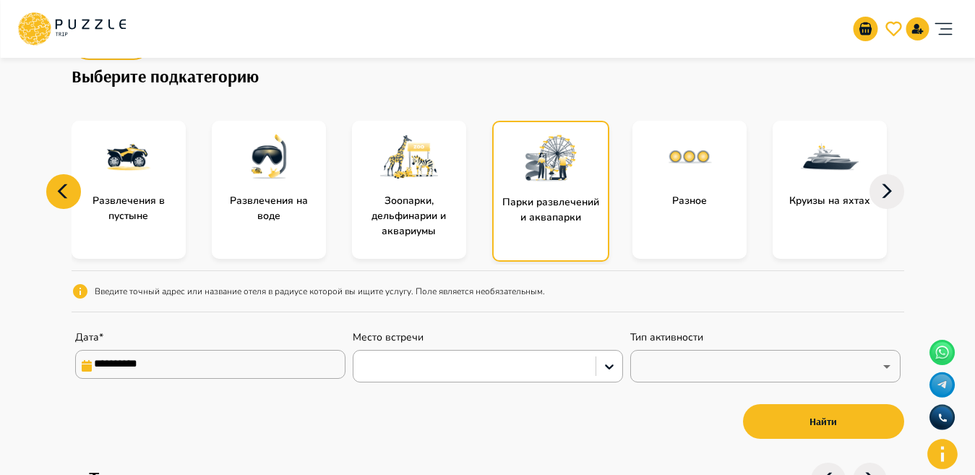
click at [561, 178] on img "subcategory-amusement_and_water_parks" at bounding box center [551, 158] width 58 height 58
drag, startPoint x: 330, startPoint y: 54, endPoint x: 390, endPoint y: 93, distance: 71.2
click at [411, 166] on img "subcategory-zoos_dolphinariums_aquariums" at bounding box center [409, 157] width 58 height 58
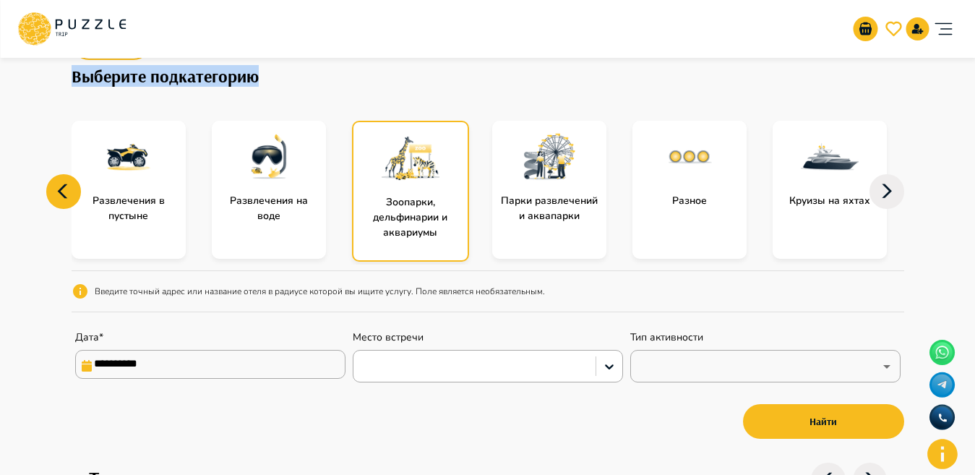
click at [271, 160] on img "subcategory-entertainment_in_the_sea" at bounding box center [269, 157] width 58 height 58
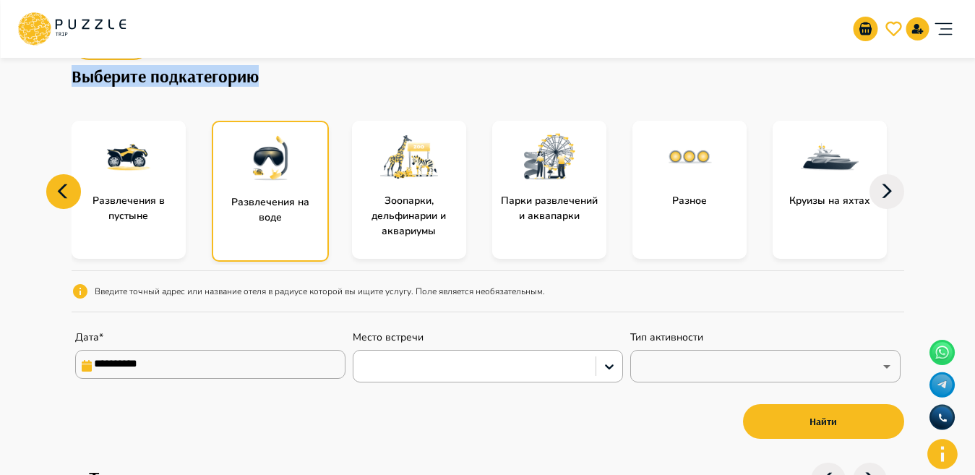
click at [271, 160] on img "subcategory-entertainment_in_the_sea" at bounding box center [270, 158] width 58 height 58
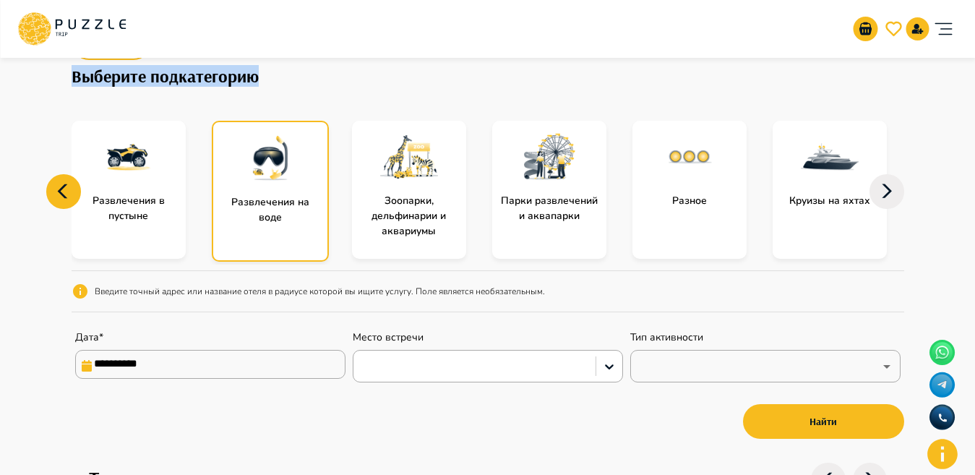
click at [271, 160] on img "subcategory-entertainment_in_the_sea" at bounding box center [270, 158] width 58 height 58
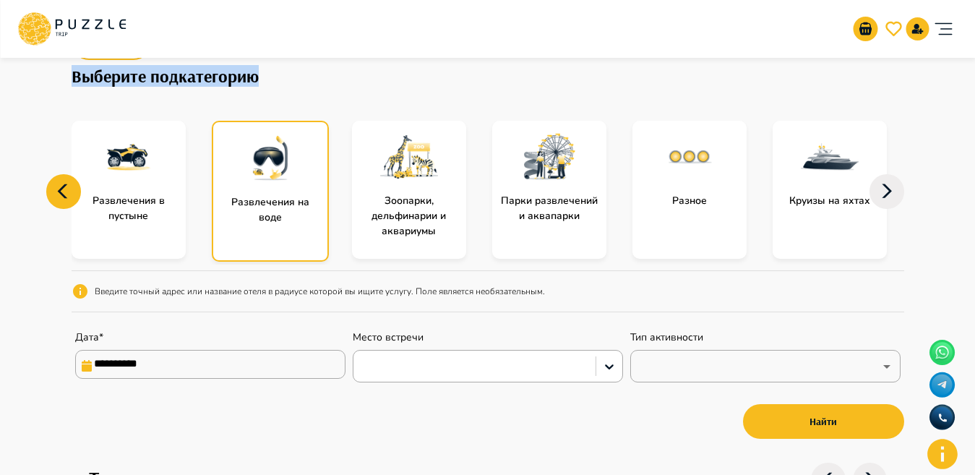
click at [271, 160] on img "subcategory-entertainment_in_the_sea" at bounding box center [270, 158] width 58 height 58
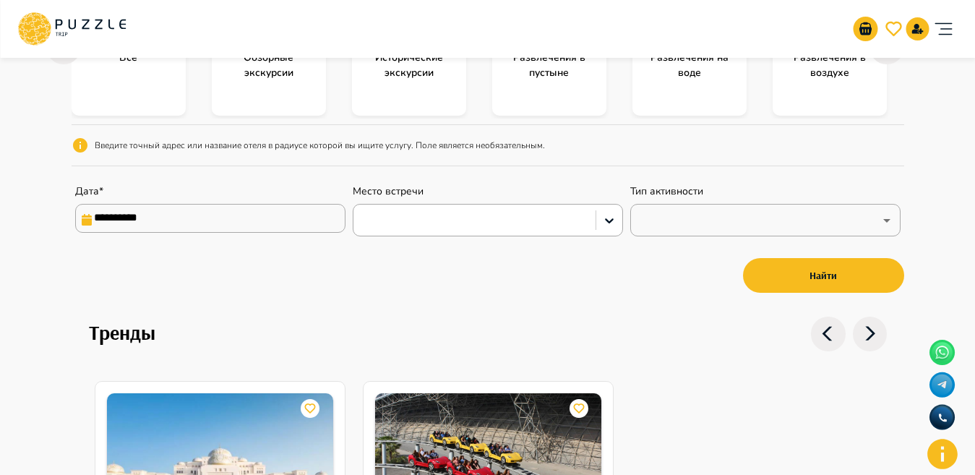
scroll to position [203, 0]
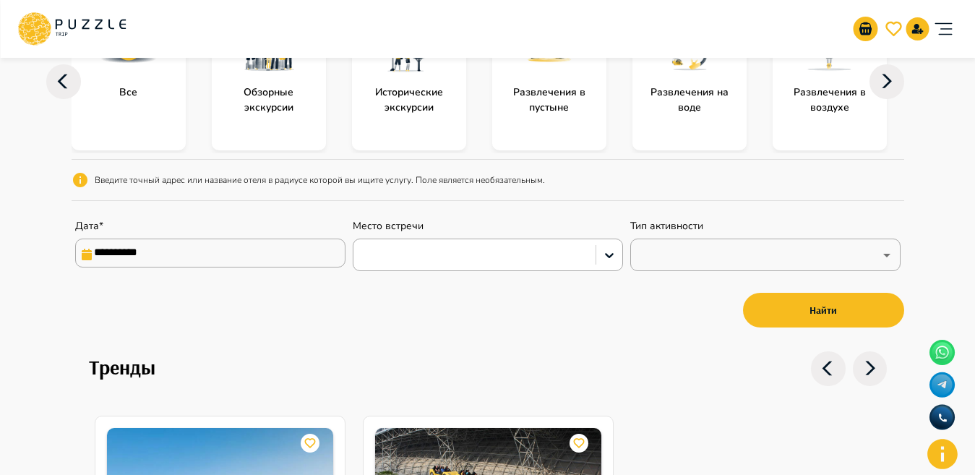
click at [402, 60] on img "subcategory-excursions_parks_museums_observation_decks" at bounding box center [409, 49] width 58 height 58
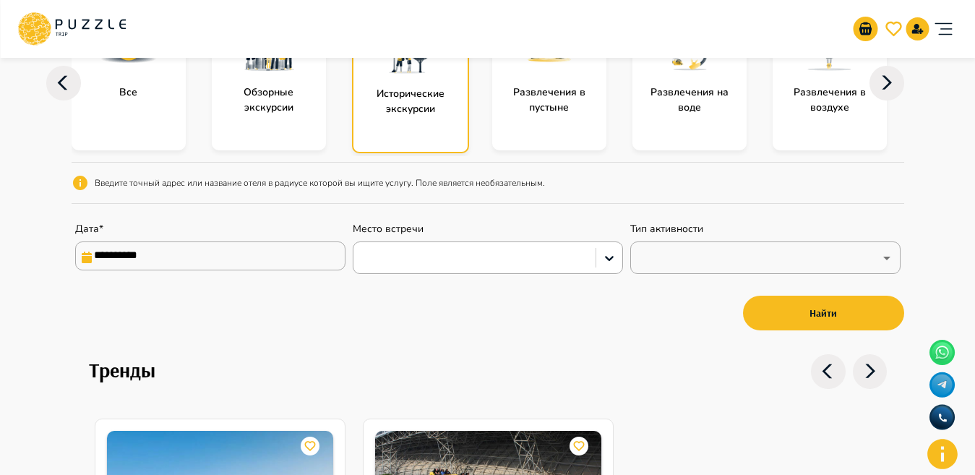
click at [402, 105] on p "Исторические экскурсии" at bounding box center [411, 101] width 114 height 30
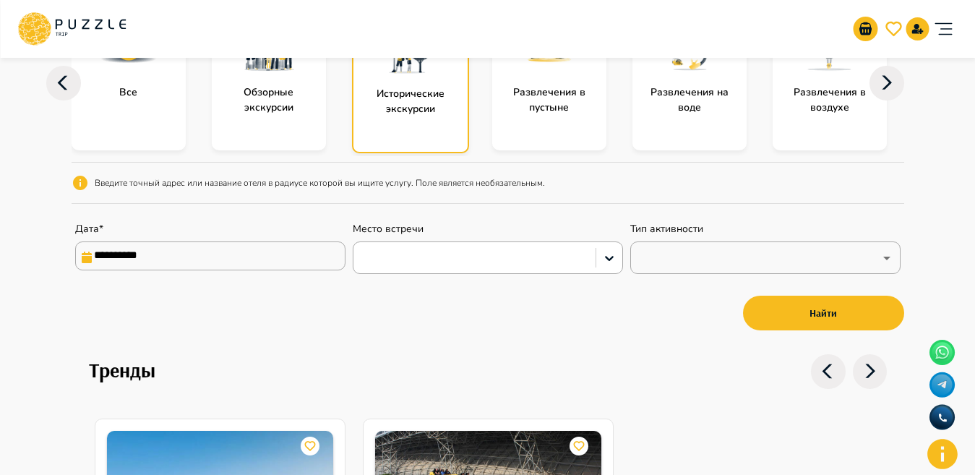
click at [402, 105] on p "Исторические экскурсии" at bounding box center [411, 101] width 114 height 30
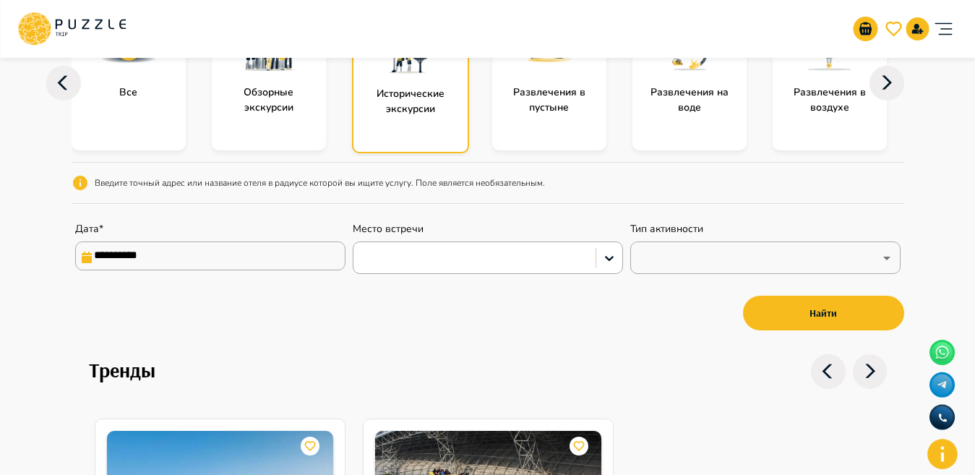
click at [402, 105] on p "Исторические экскурсии" at bounding box center [411, 101] width 114 height 30
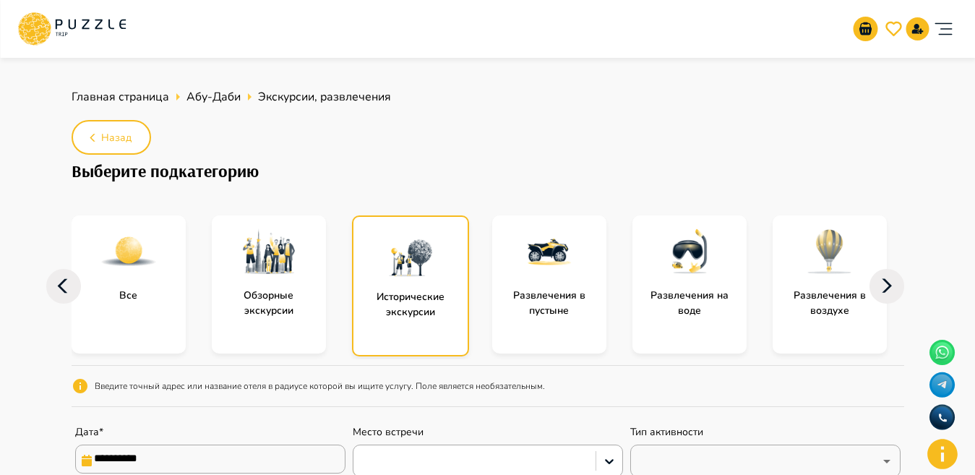
click at [411, 276] on img "subcategory-excursions_parks_museums_observation_decks" at bounding box center [411, 253] width 58 height 58
click at [411, 257] on img "subcategory-excursions_parks_museums_observation_decks" at bounding box center [411, 253] width 58 height 58
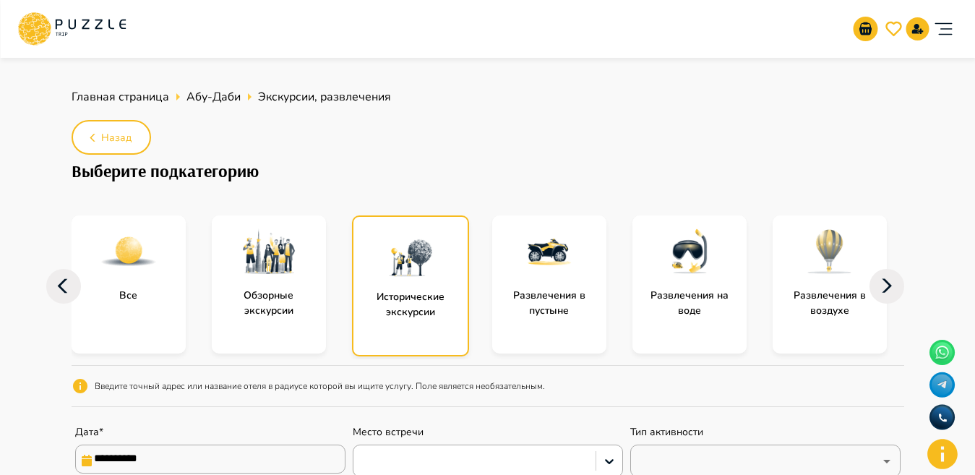
click at [411, 257] on img "subcategory-excursions_parks_museums_observation_decks" at bounding box center [411, 253] width 58 height 58
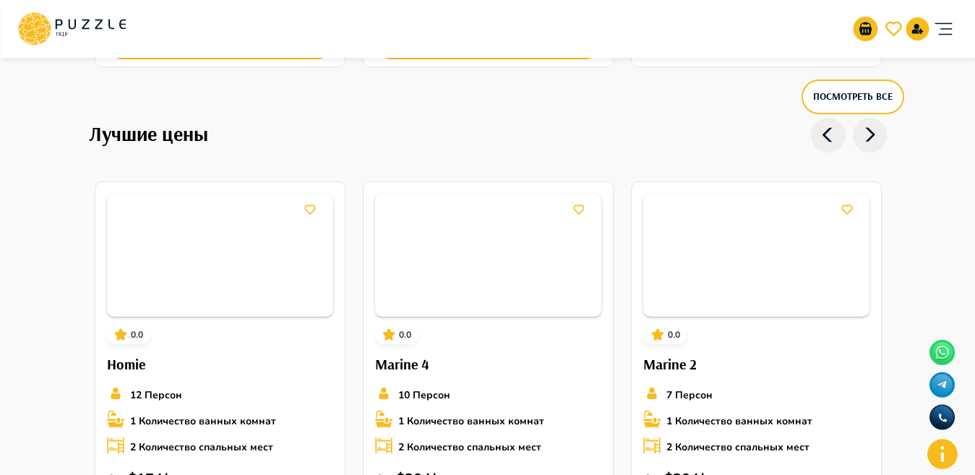
scroll to position [1324, 0]
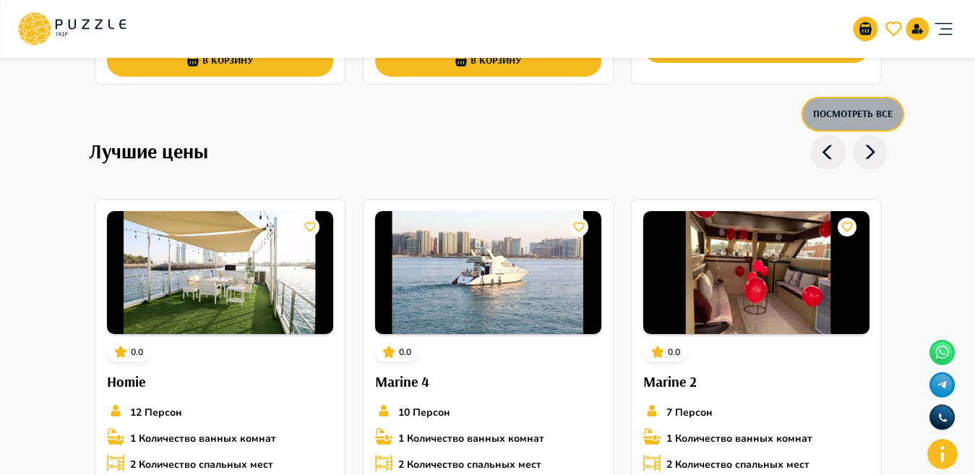
click at [836, 111] on button "Посмотреть все" at bounding box center [853, 114] width 103 height 35
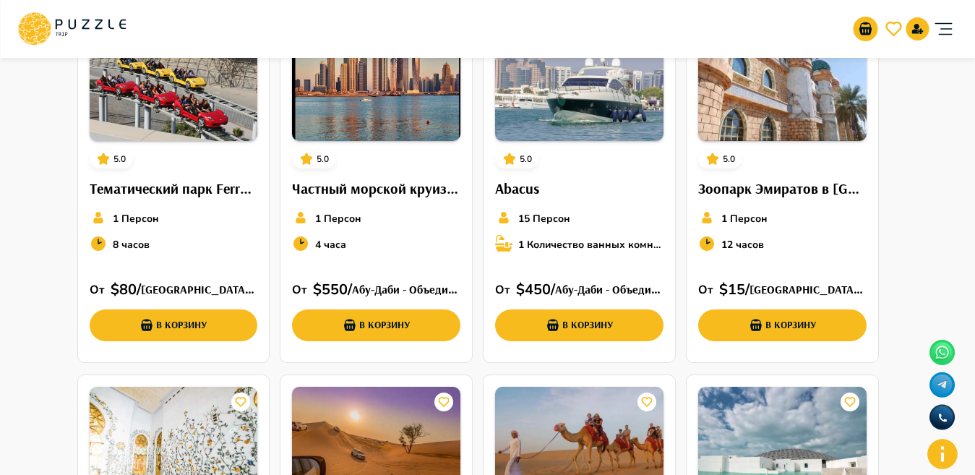
scroll to position [197, 0]
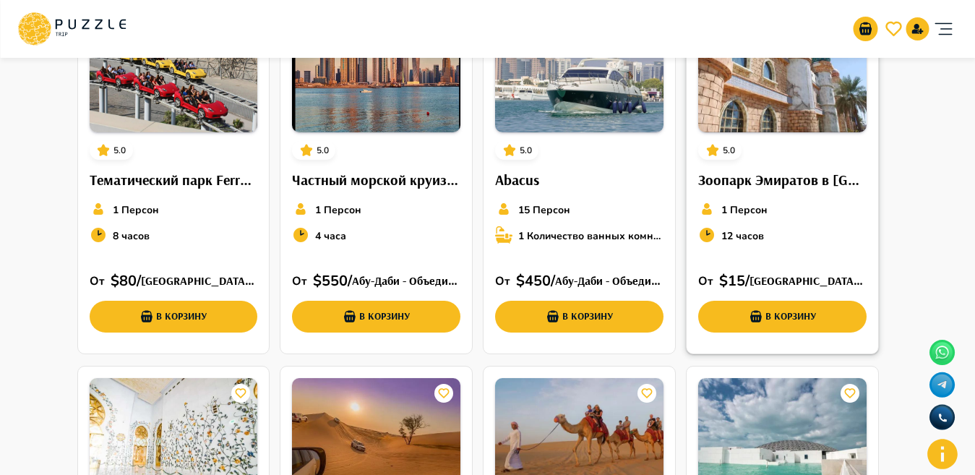
click at [797, 90] on img at bounding box center [782, 70] width 168 height 123
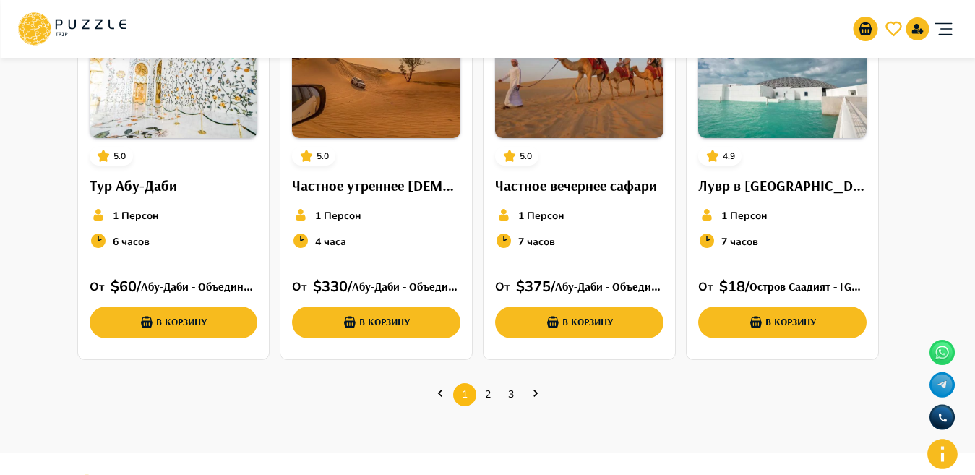
scroll to position [513, 0]
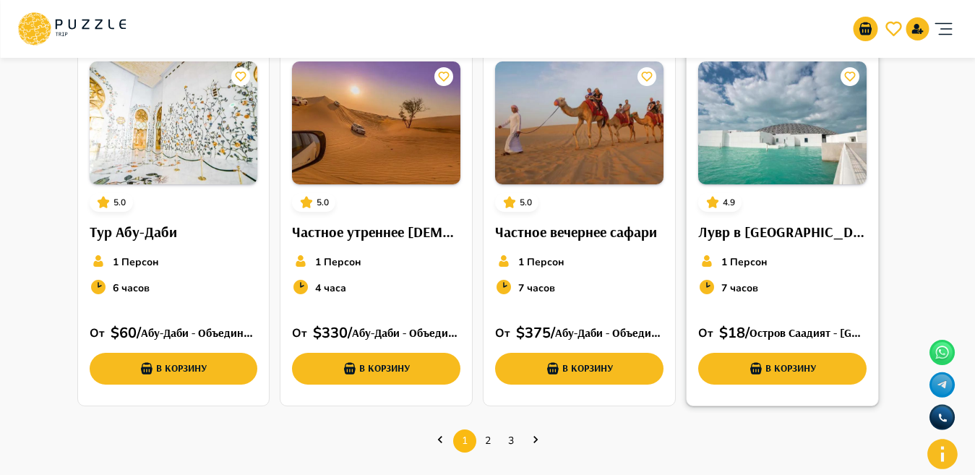
click at [782, 129] on img at bounding box center [782, 122] width 168 height 123
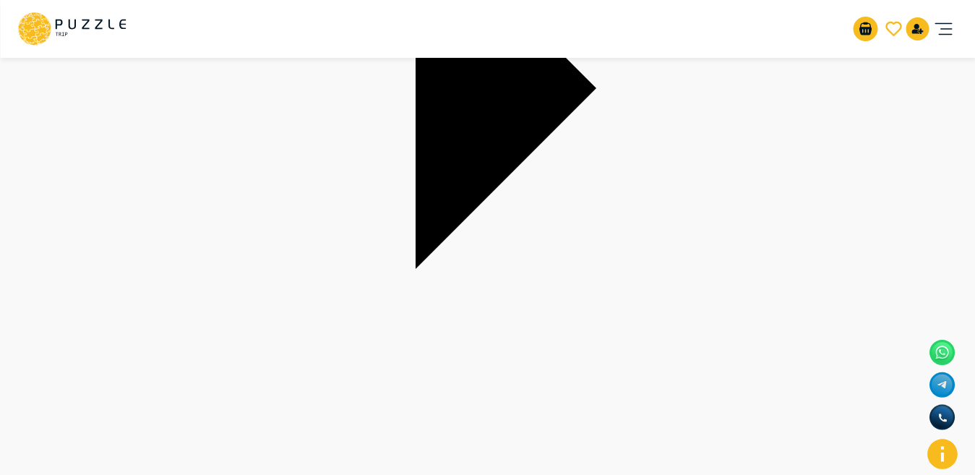
scroll to position [437, 0]
drag, startPoint x: 278, startPoint y: 320, endPoint x: 363, endPoint y: 322, distance: 84.6
copy p "Лувр Абу-Даби"
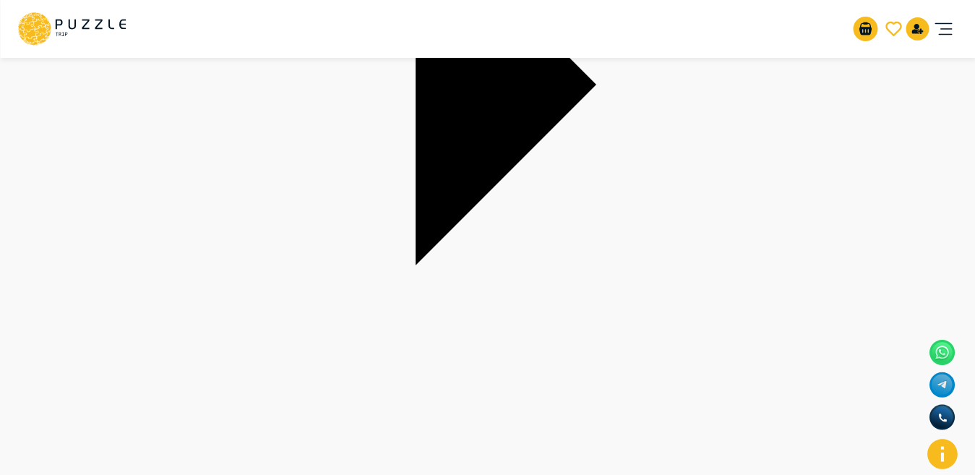
drag, startPoint x: 400, startPoint y: 317, endPoint x: 515, endPoint y: 357, distance: 122.3
copy p "удивительный симбиоз культурного обмена и архитектурного совершенства, настояща…"
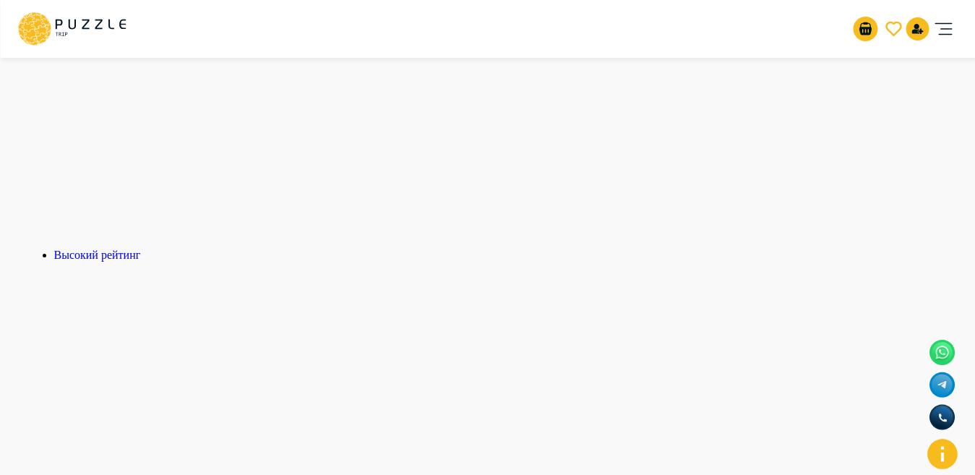
scroll to position [716, 0]
drag, startPoint x: 536, startPoint y: 91, endPoint x: 543, endPoint y: 95, distance: 8.1
drag, startPoint x: 529, startPoint y: 90, endPoint x: 469, endPoint y: 111, distance: 63.8
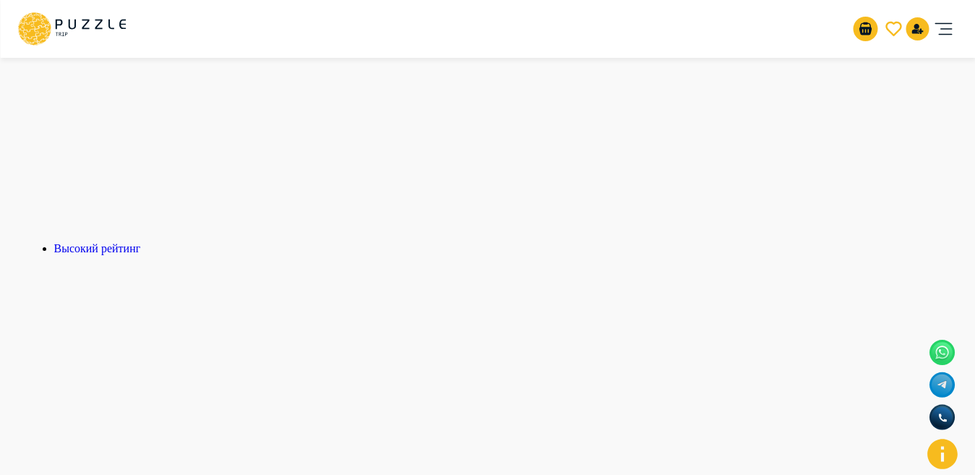
copy p "Лувр возвышается как мираж на острове Саадият, его купол создает волшебную игру…"
click at [198, 47] on div "Организаторам услуг Турагентствам Зарегистрироваться Войти USD *** RU **" at bounding box center [487, 29] width 941 height 46
